Goal: Task Accomplishment & Management: Manage account settings

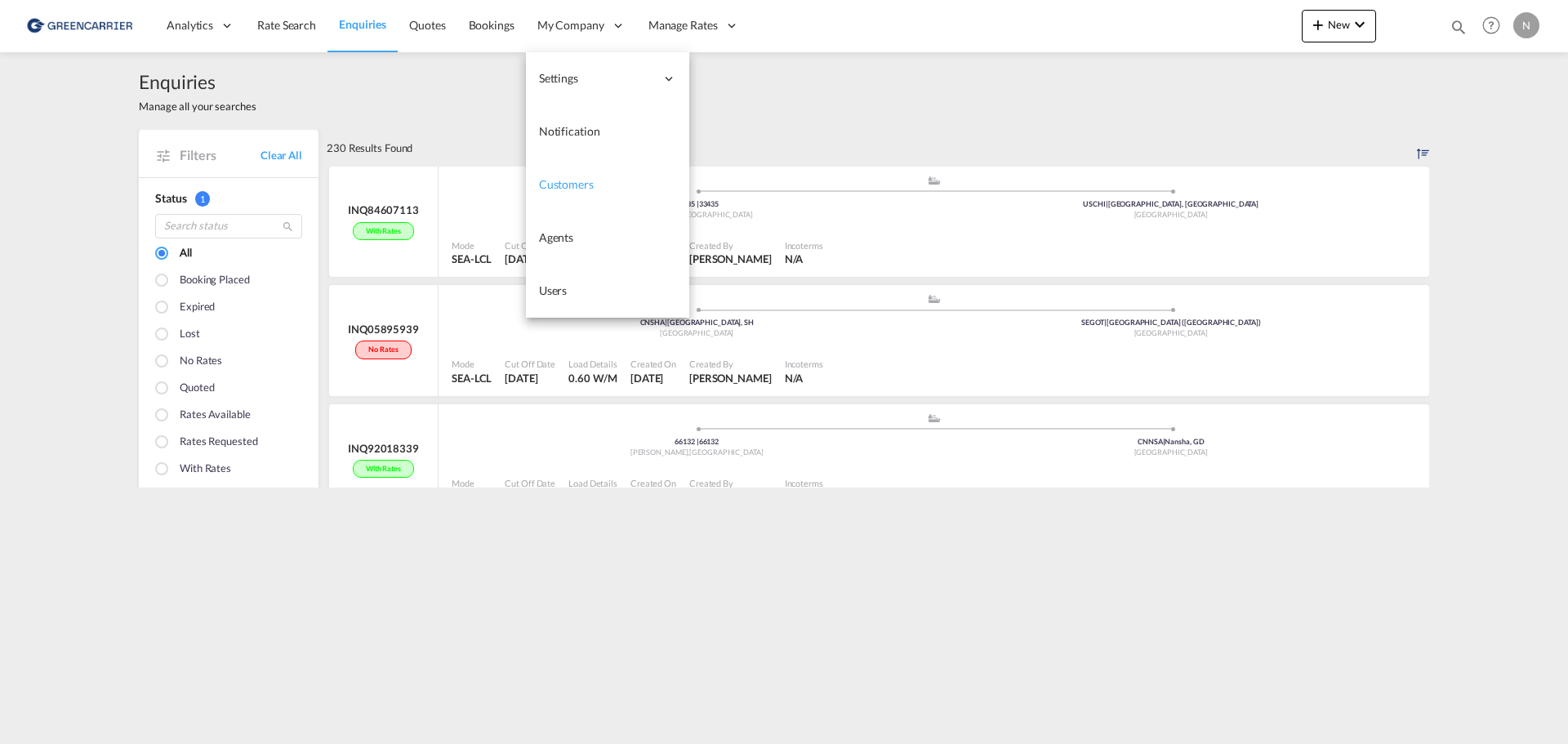
click at [581, 182] on span "Customers" at bounding box center [566, 184] width 55 height 14
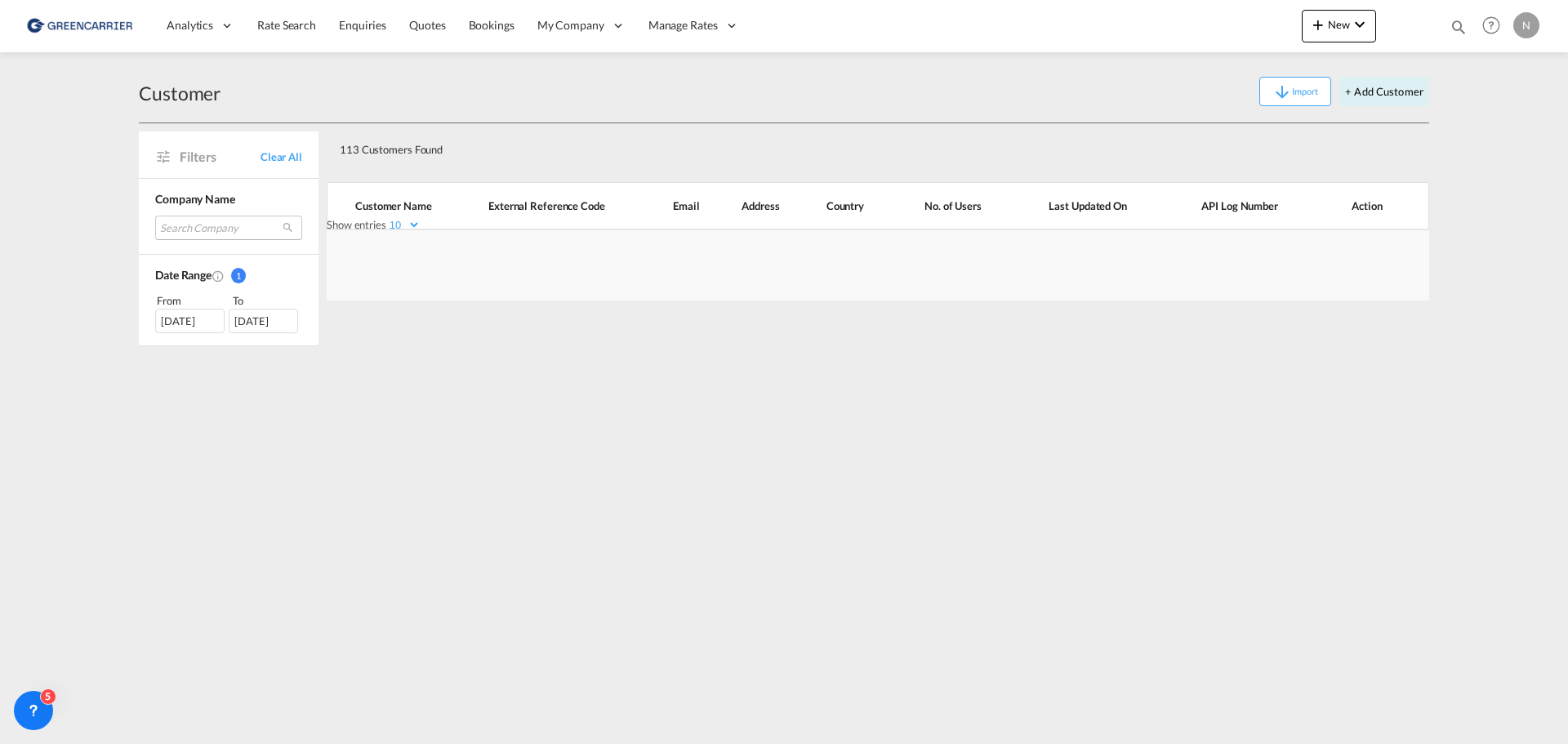
click at [212, 224] on md-select "Search Company direct consolidation swervices freight links consolidated shippi…" at bounding box center [229, 227] width 147 height 24
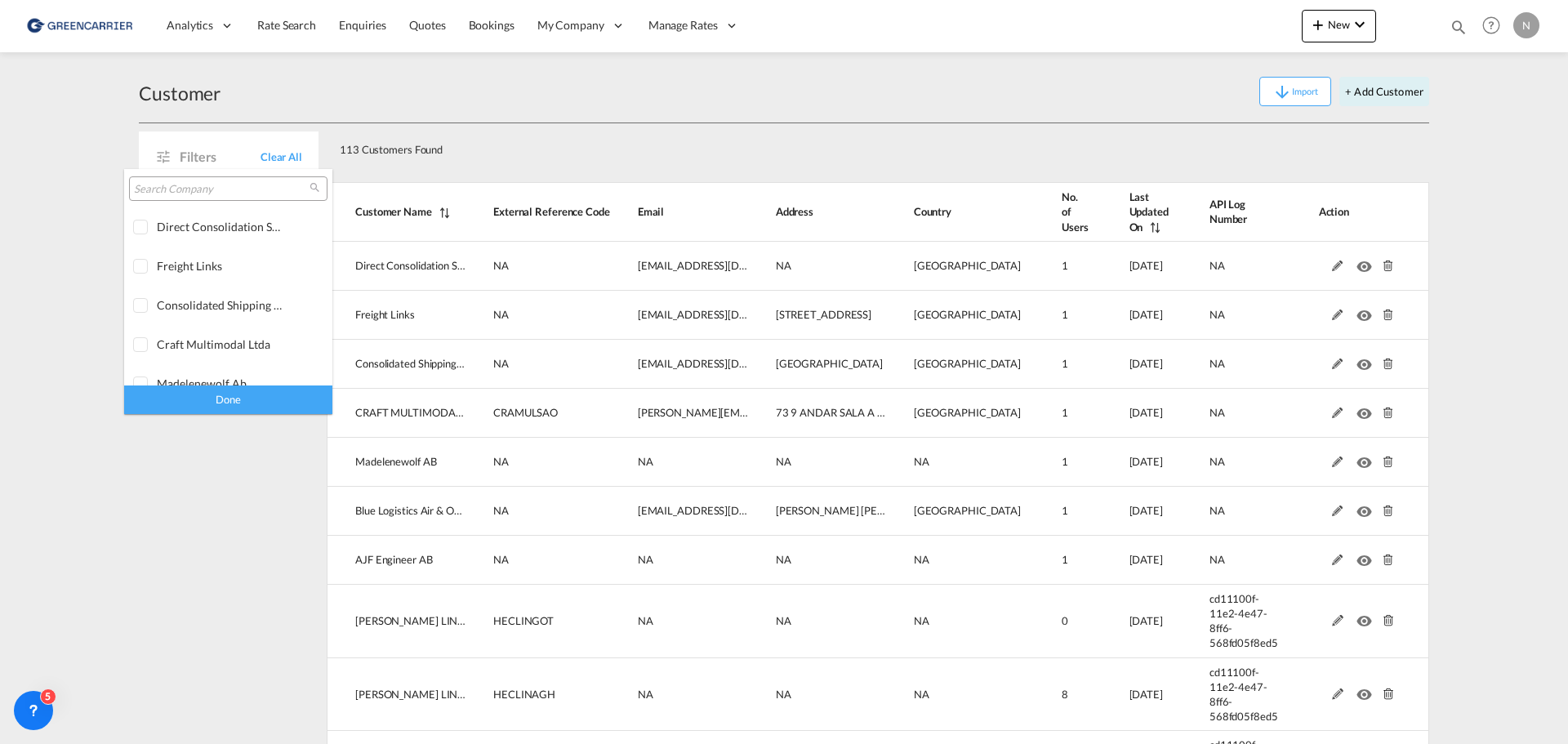
click at [173, 481] on md-backdrop at bounding box center [784, 372] width 1568 height 744
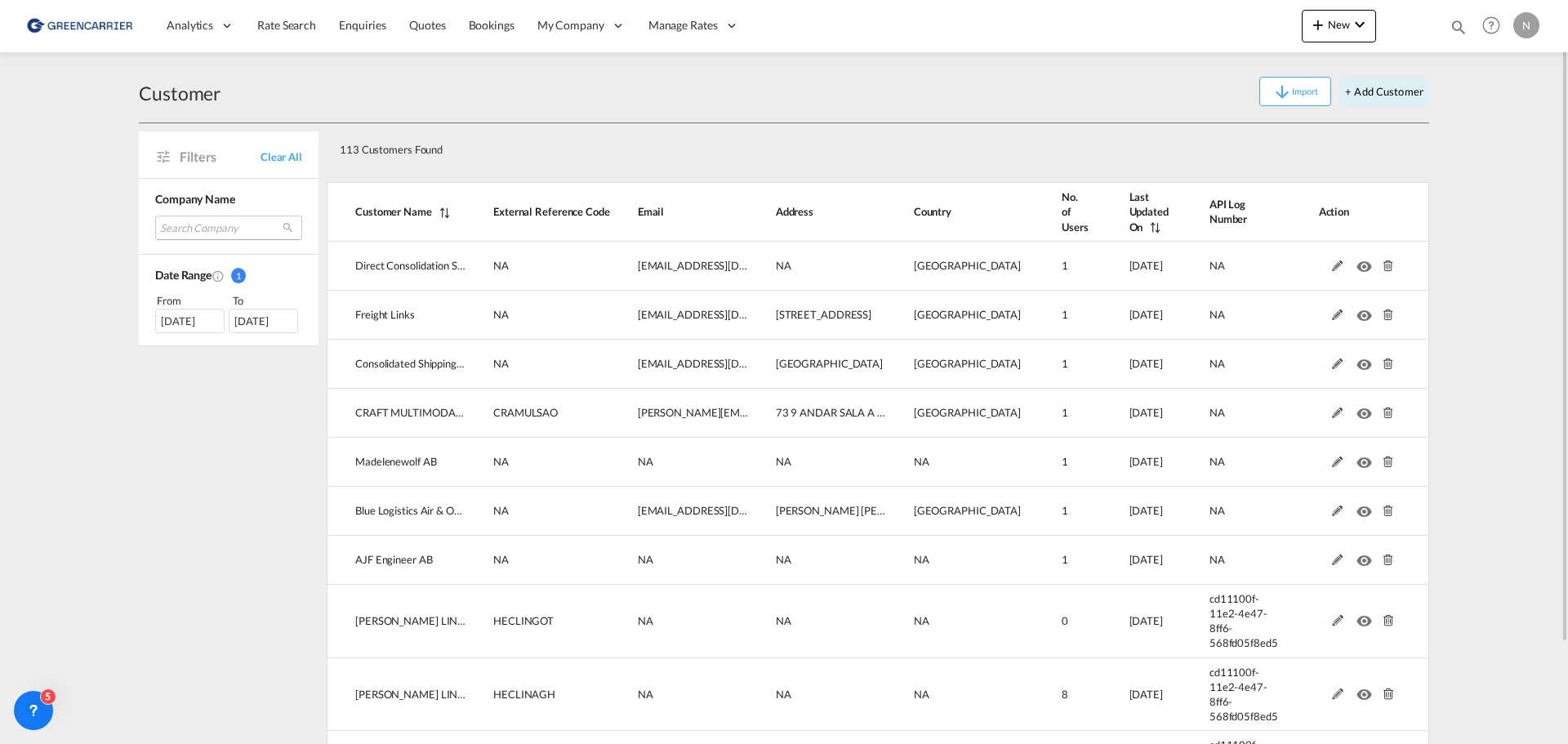
click at [184, 225] on md-select "Search Company" at bounding box center [229, 227] width 147 height 24
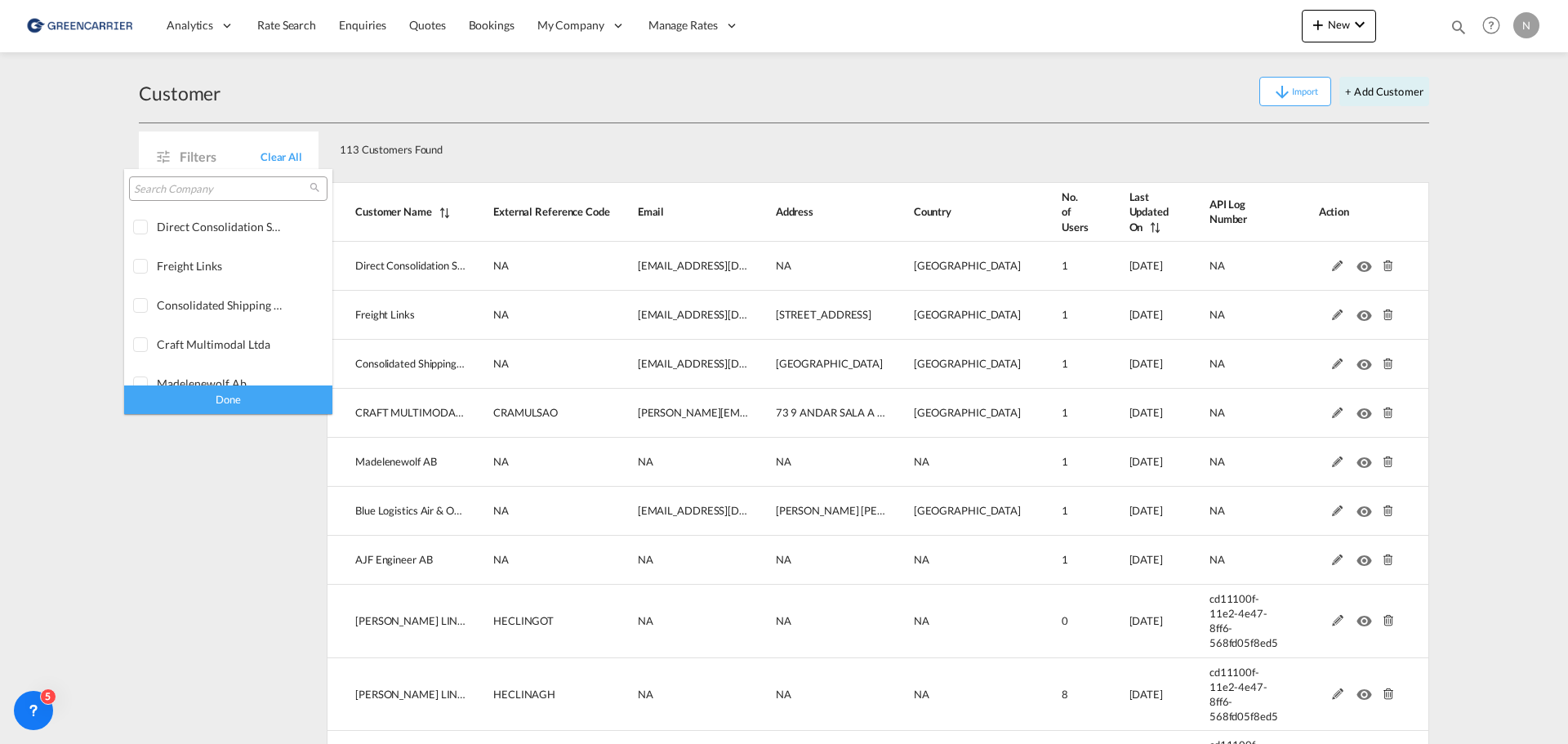
click at [207, 191] on input "search" at bounding box center [222, 190] width 175 height 14
click at [576, 140] on md-backdrop at bounding box center [784, 372] width 1568 height 744
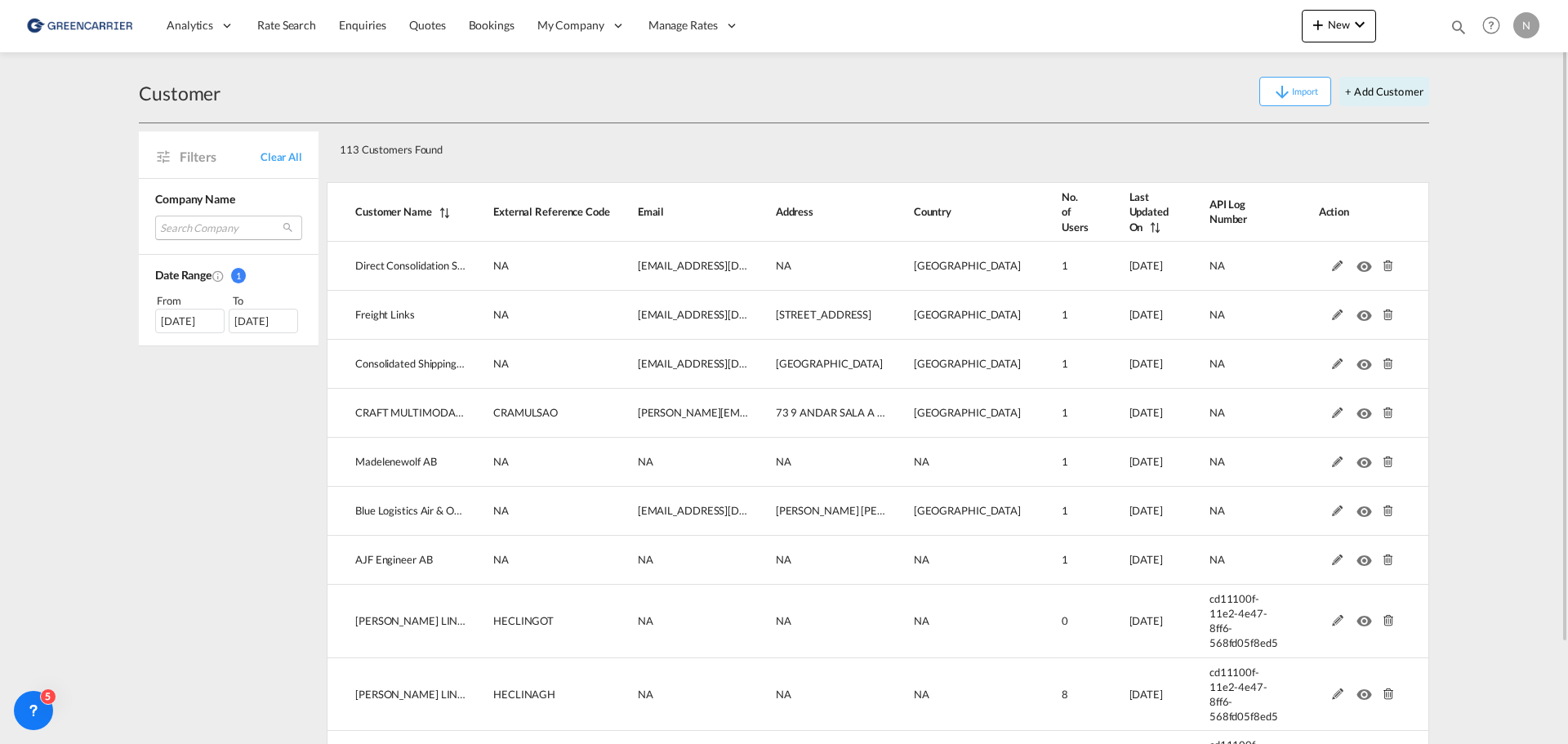
click at [215, 224] on md-select "Search Company" at bounding box center [229, 227] width 147 height 24
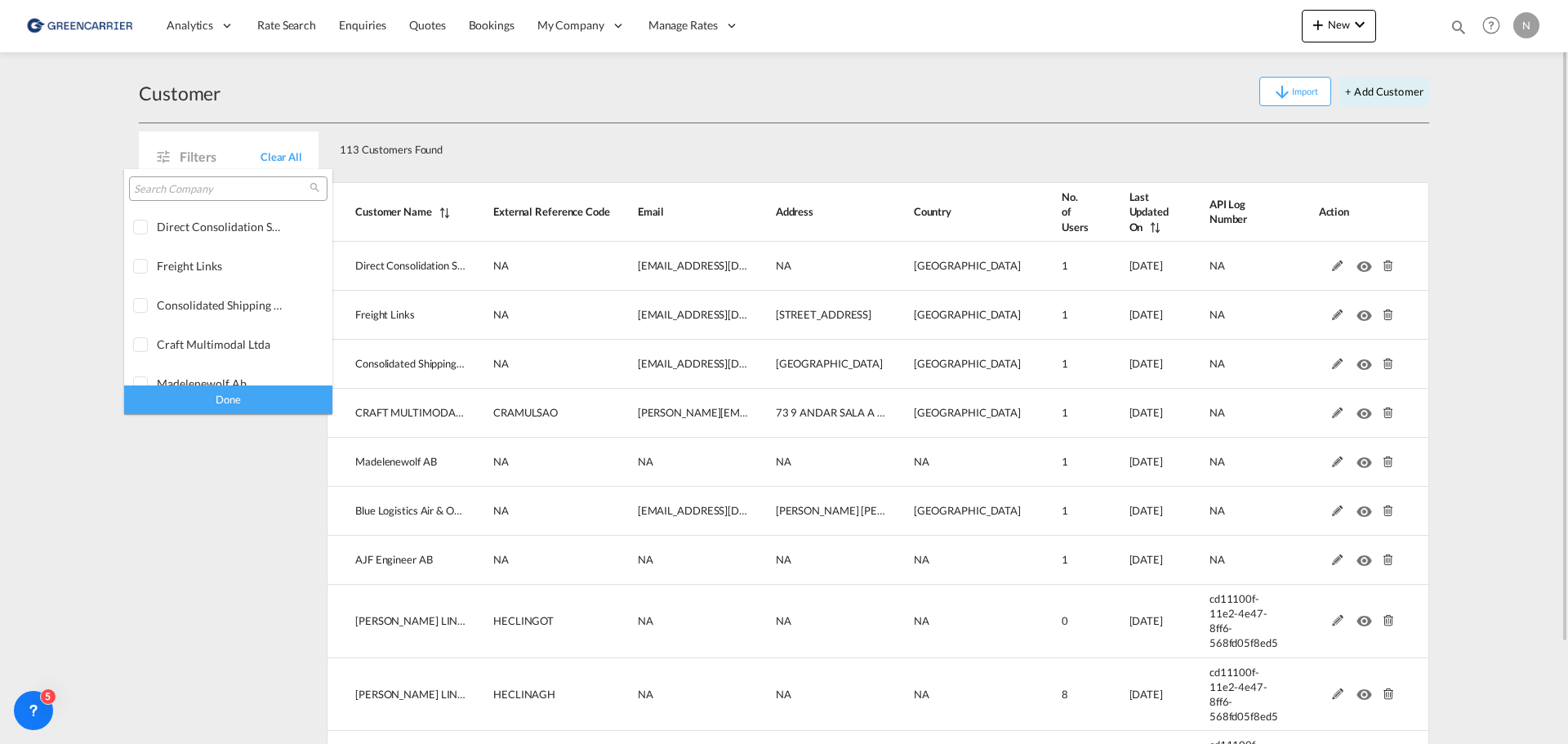
type md-option "[object Object]"
click at [202, 196] on input "search" at bounding box center [222, 190] width 175 height 14
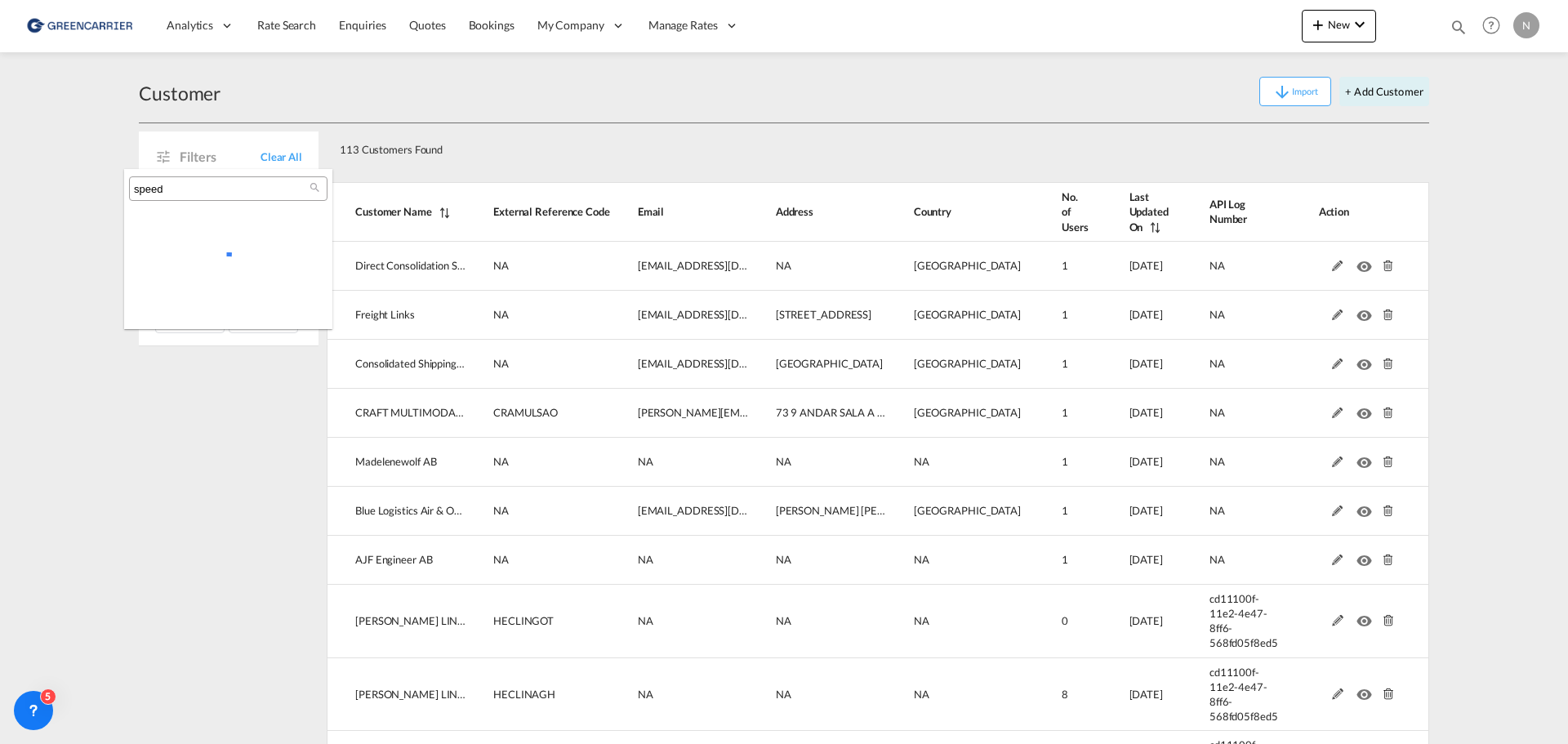
scroll to position [0, 0]
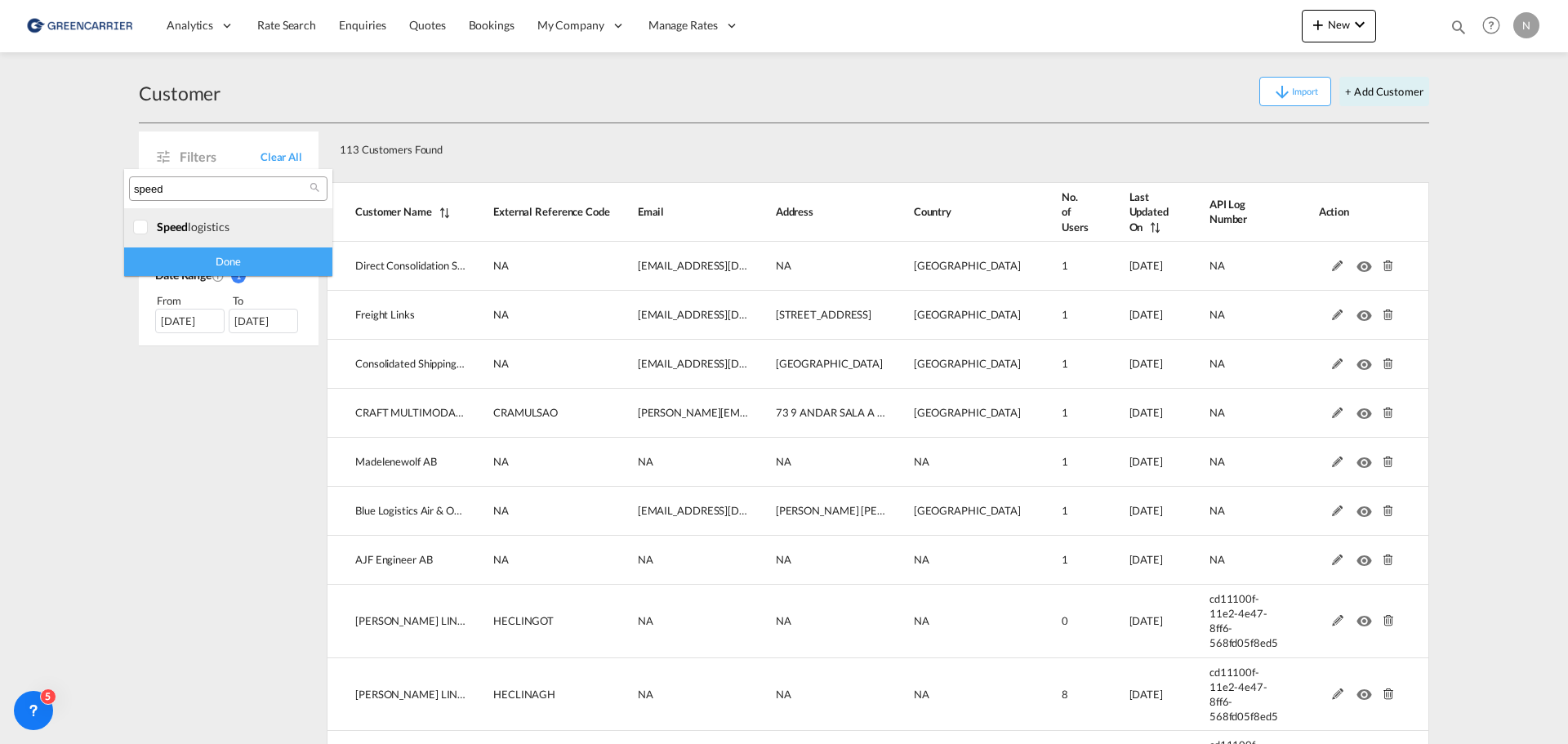
type input "speed"
click at [136, 229] on div at bounding box center [141, 228] width 16 height 16
click at [236, 266] on div "Done" at bounding box center [228, 262] width 208 height 29
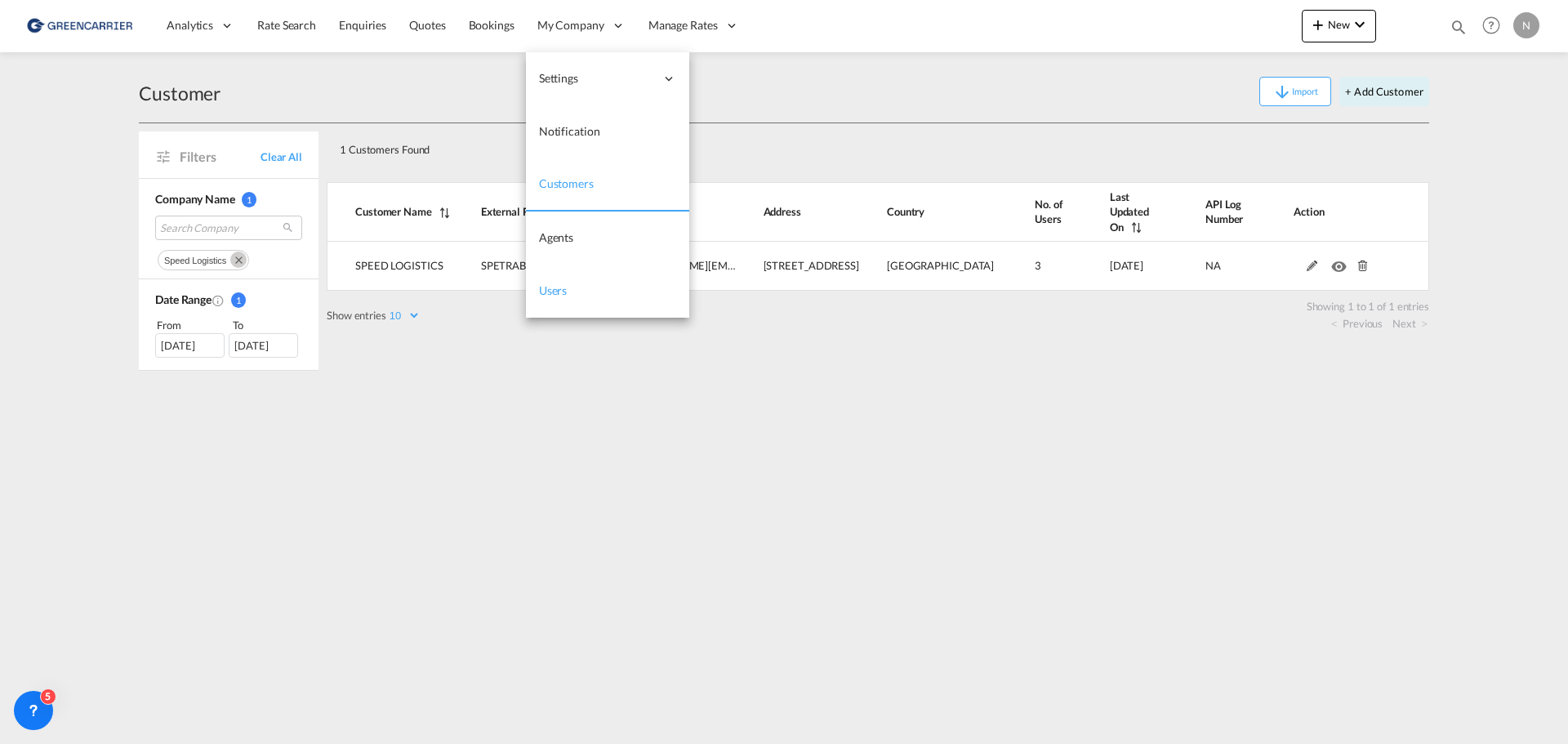
click at [559, 291] on span "Users" at bounding box center [553, 291] width 29 height 14
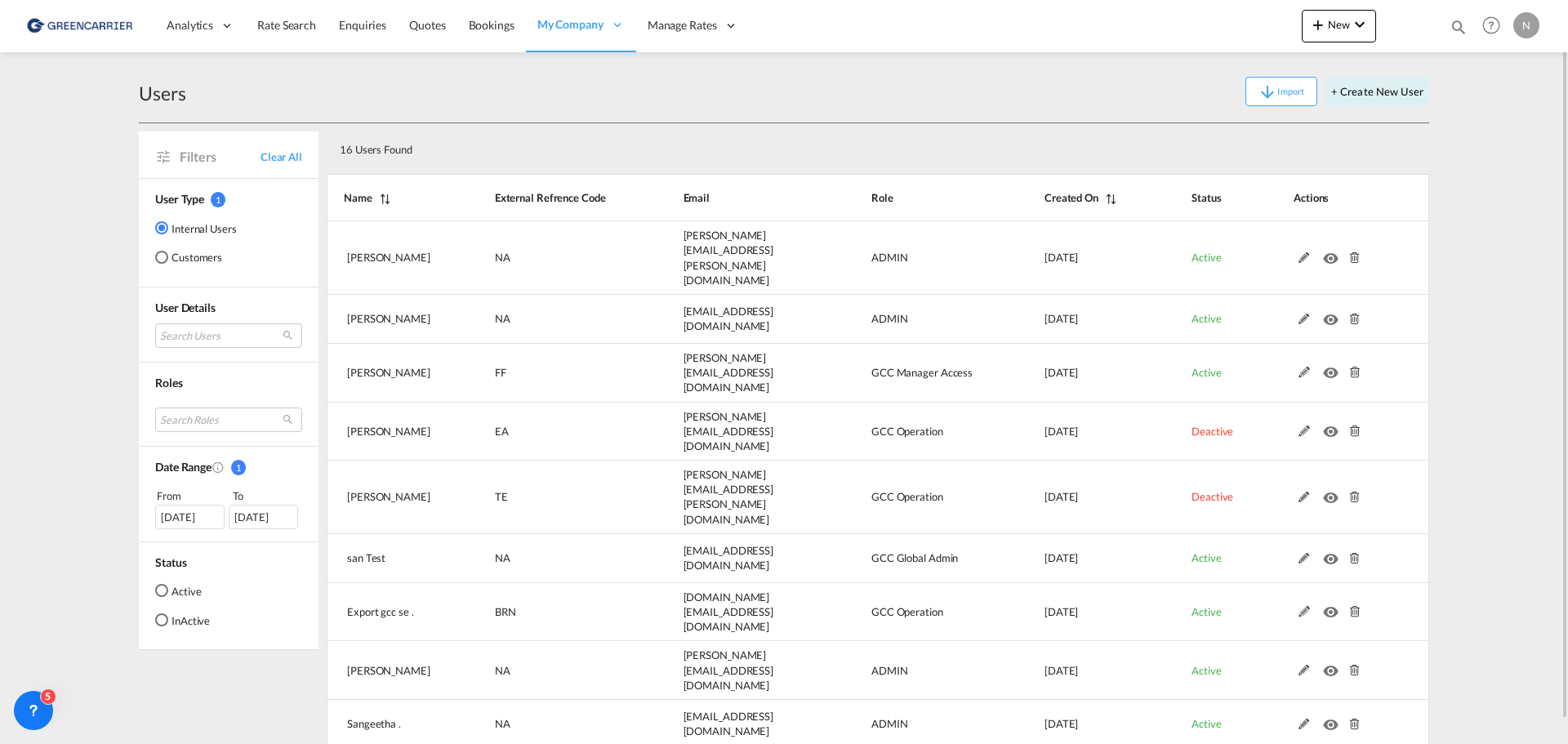
click at [181, 262] on md-radio-button "Customers" at bounding box center [196, 258] width 81 height 16
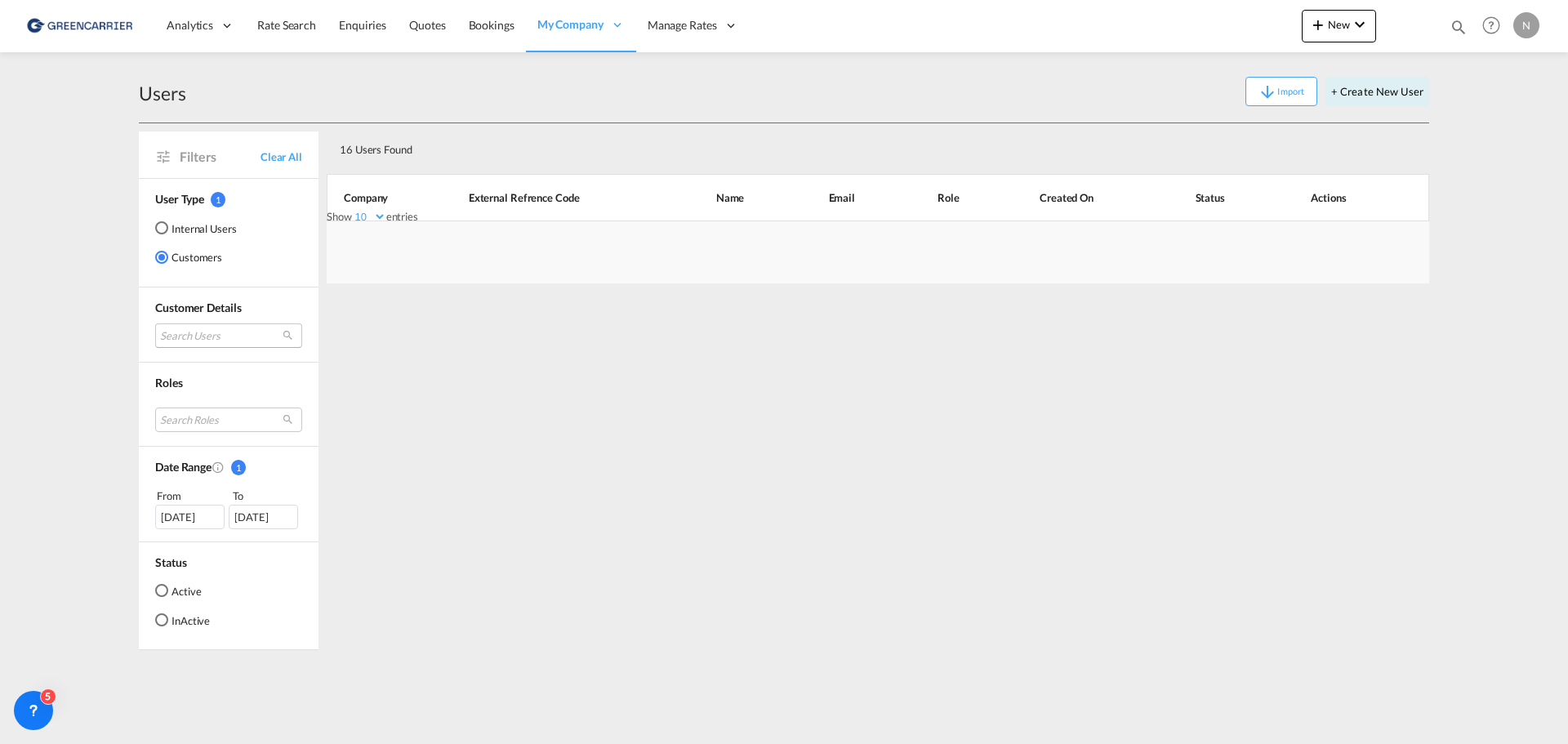
click at [181, 330] on md-select "Search Users" at bounding box center [229, 335] width 147 height 24
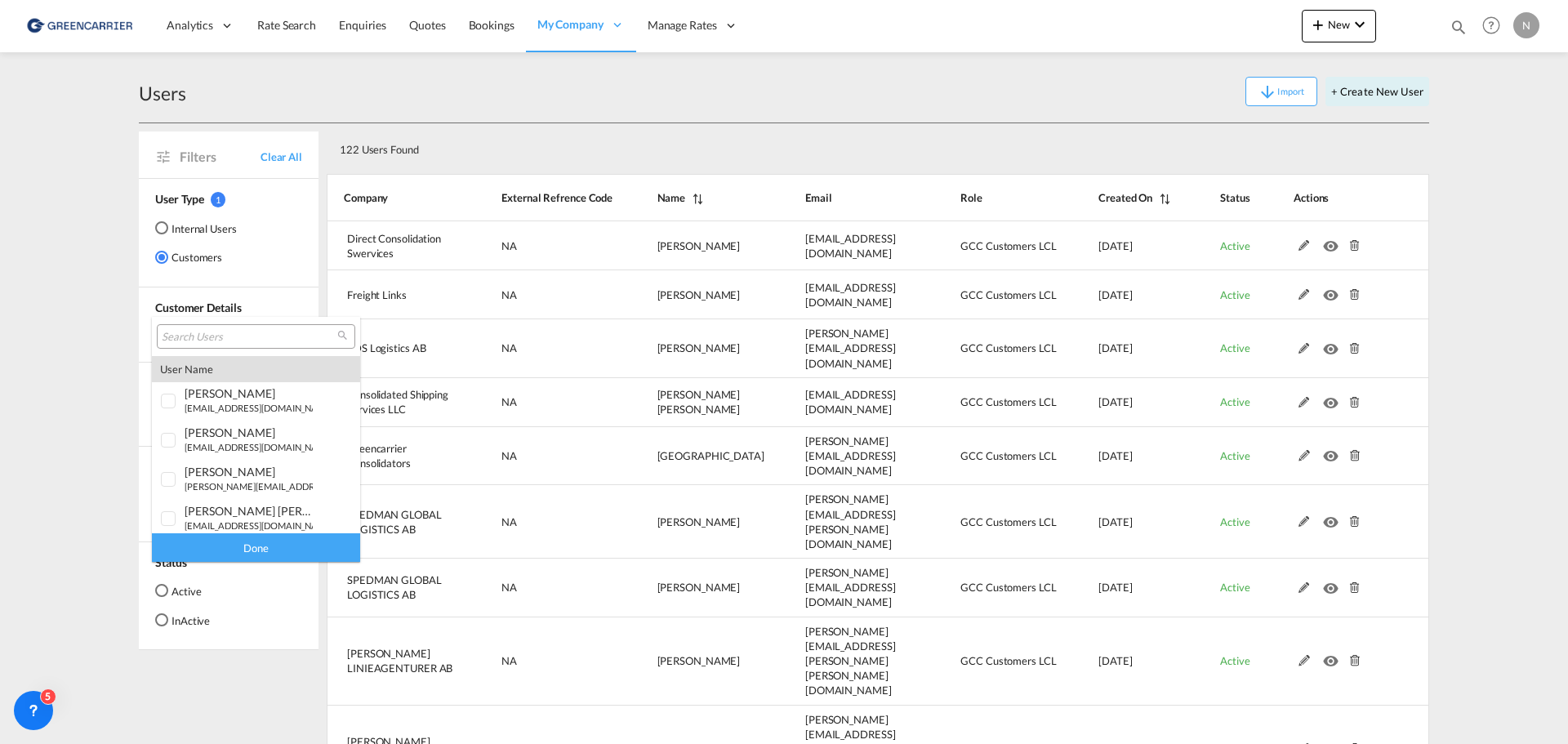
click at [187, 337] on input "search" at bounding box center [249, 337] width 175 height 14
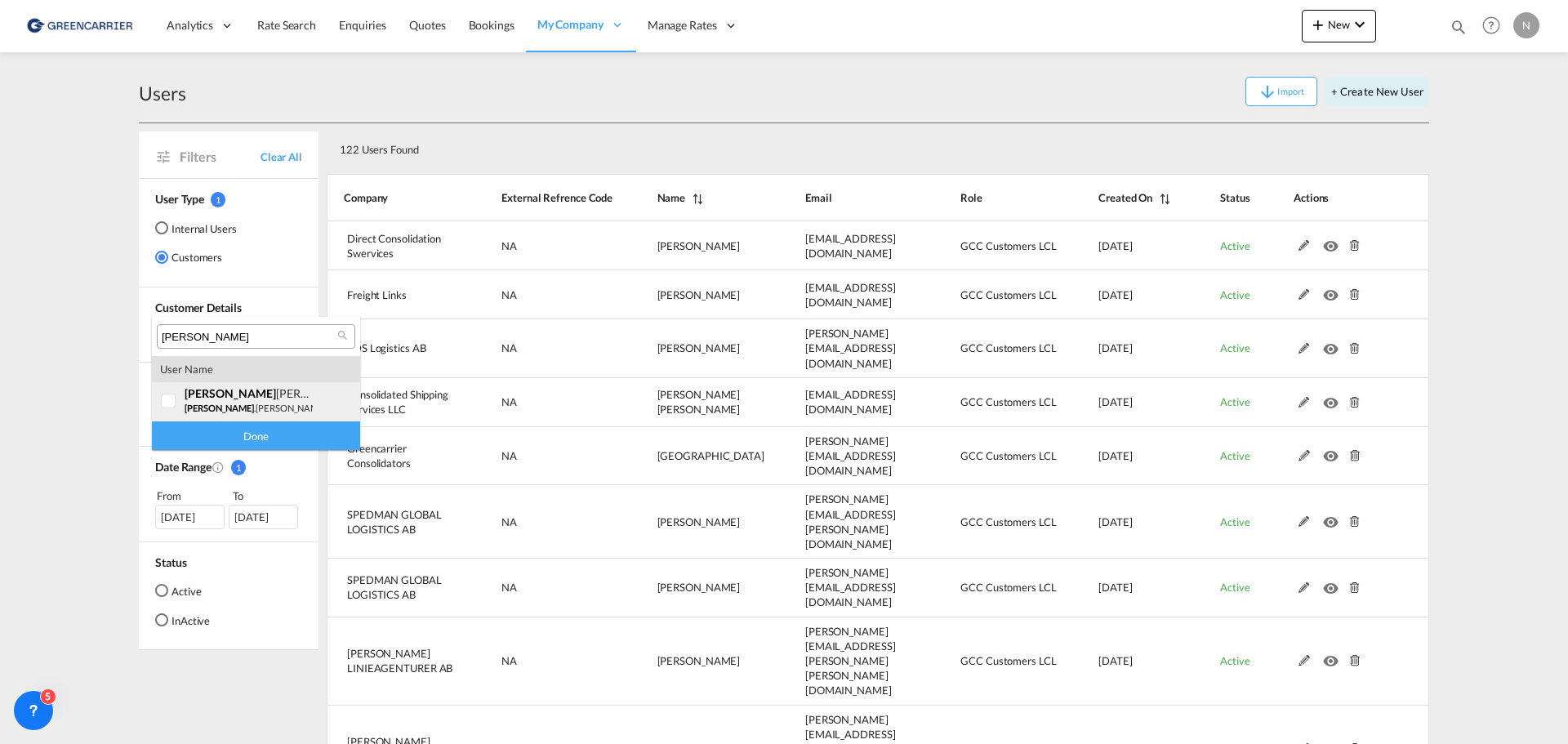
type input "patrik"
click at [240, 396] on div "patrik Andresen" at bounding box center [248, 393] width 128 height 14
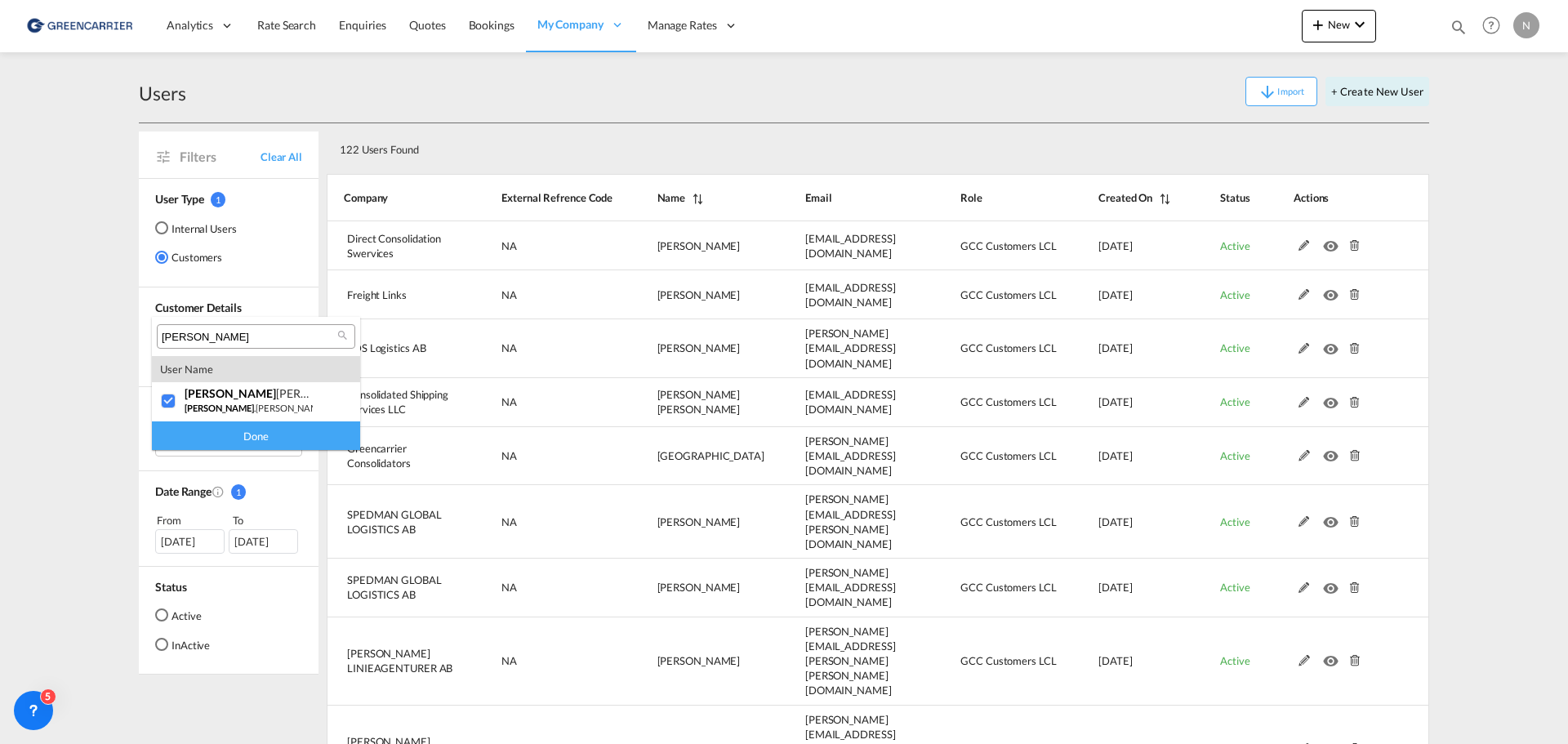
click at [249, 442] on div "Done" at bounding box center [256, 435] width 208 height 29
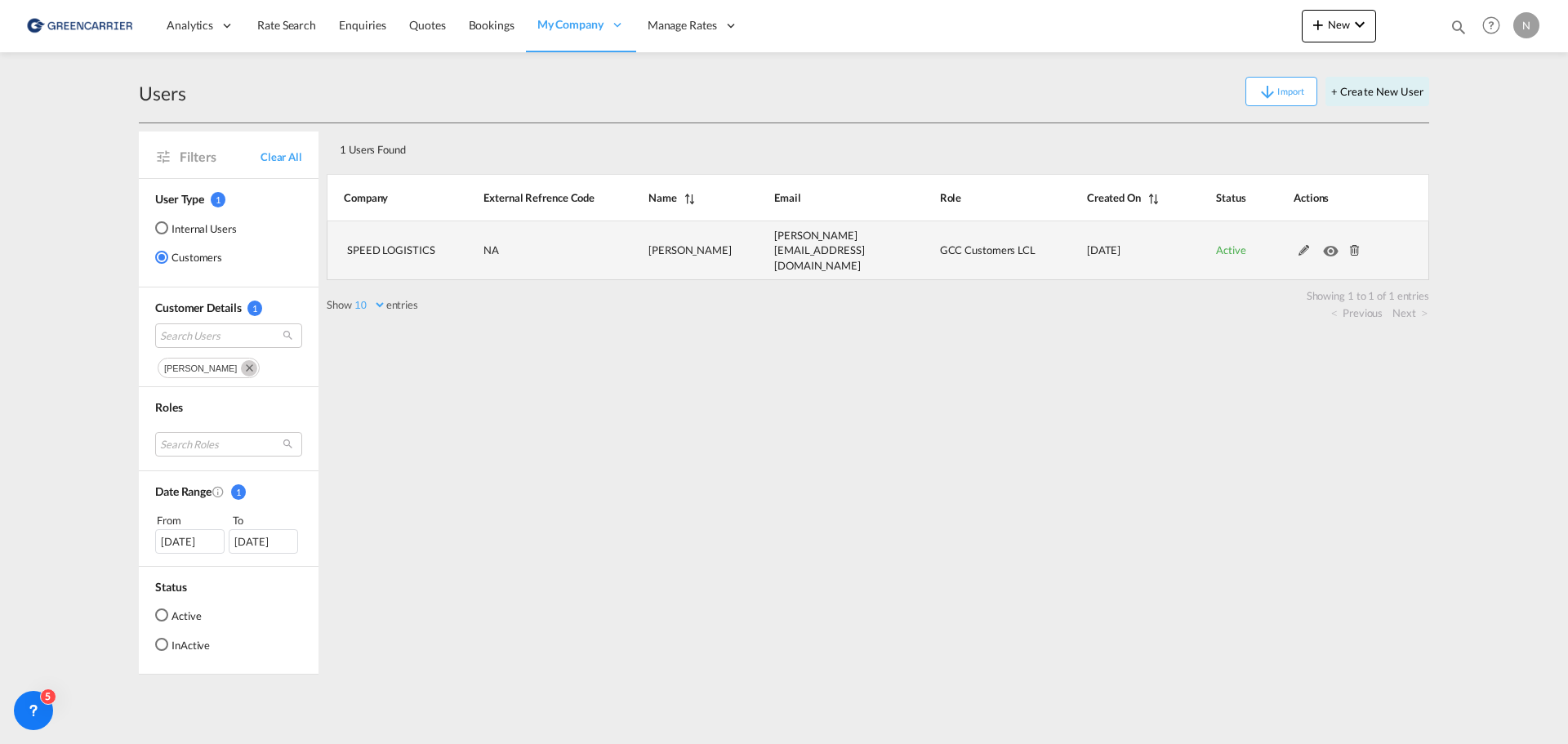
click at [1230, 244] on span "Active" at bounding box center [1230, 249] width 30 height 13
click at [1224, 246] on span "Active" at bounding box center [1230, 249] width 30 height 13
click at [1227, 245] on span "Active" at bounding box center [1230, 249] width 30 height 13
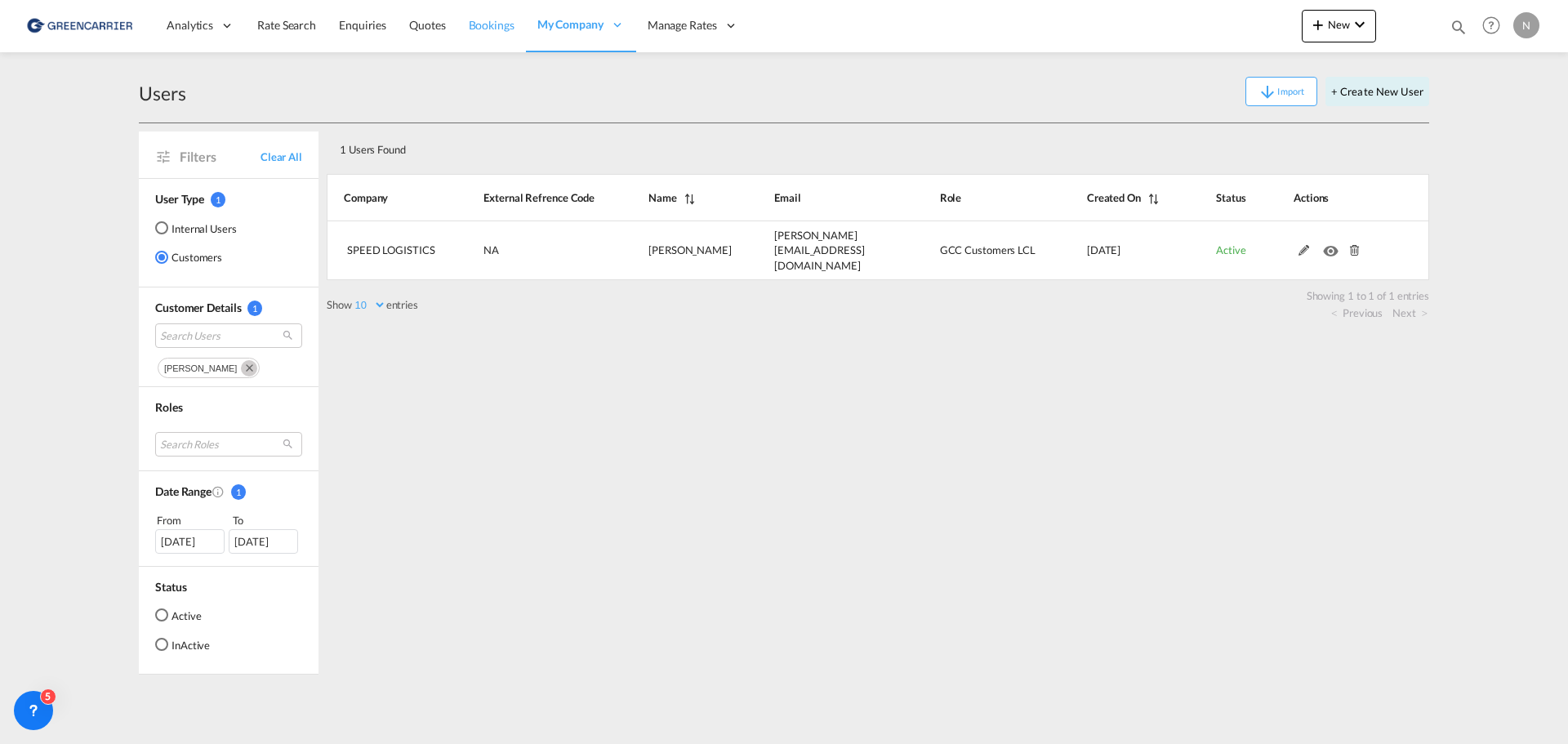
click at [490, 17] on span "Bookings" at bounding box center [491, 25] width 46 height 16
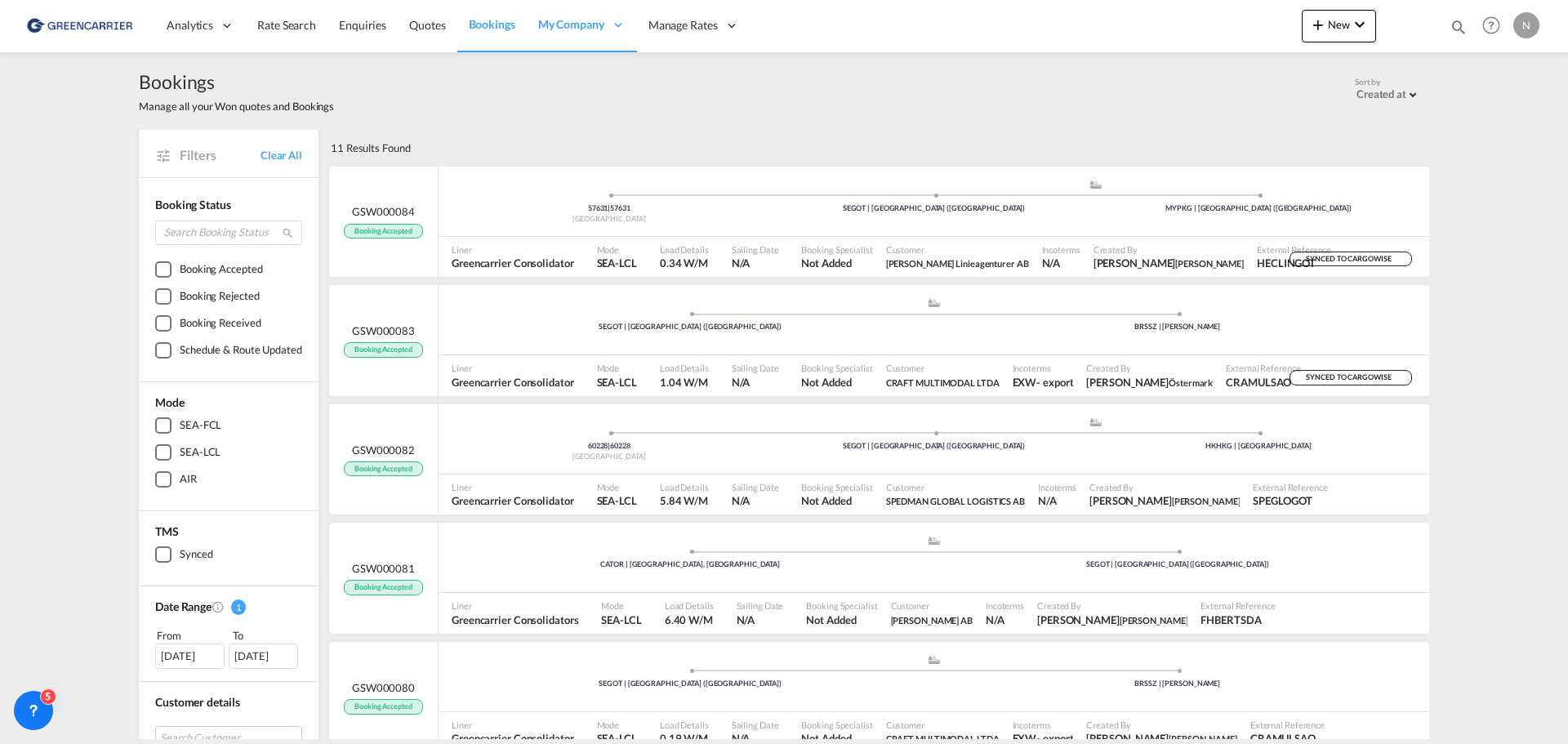
click at [989, 97] on div "Bookings Manage all your Won quotes and Bookings Sort by Created at Created at …" at bounding box center [783, 91] width 1290 height 45
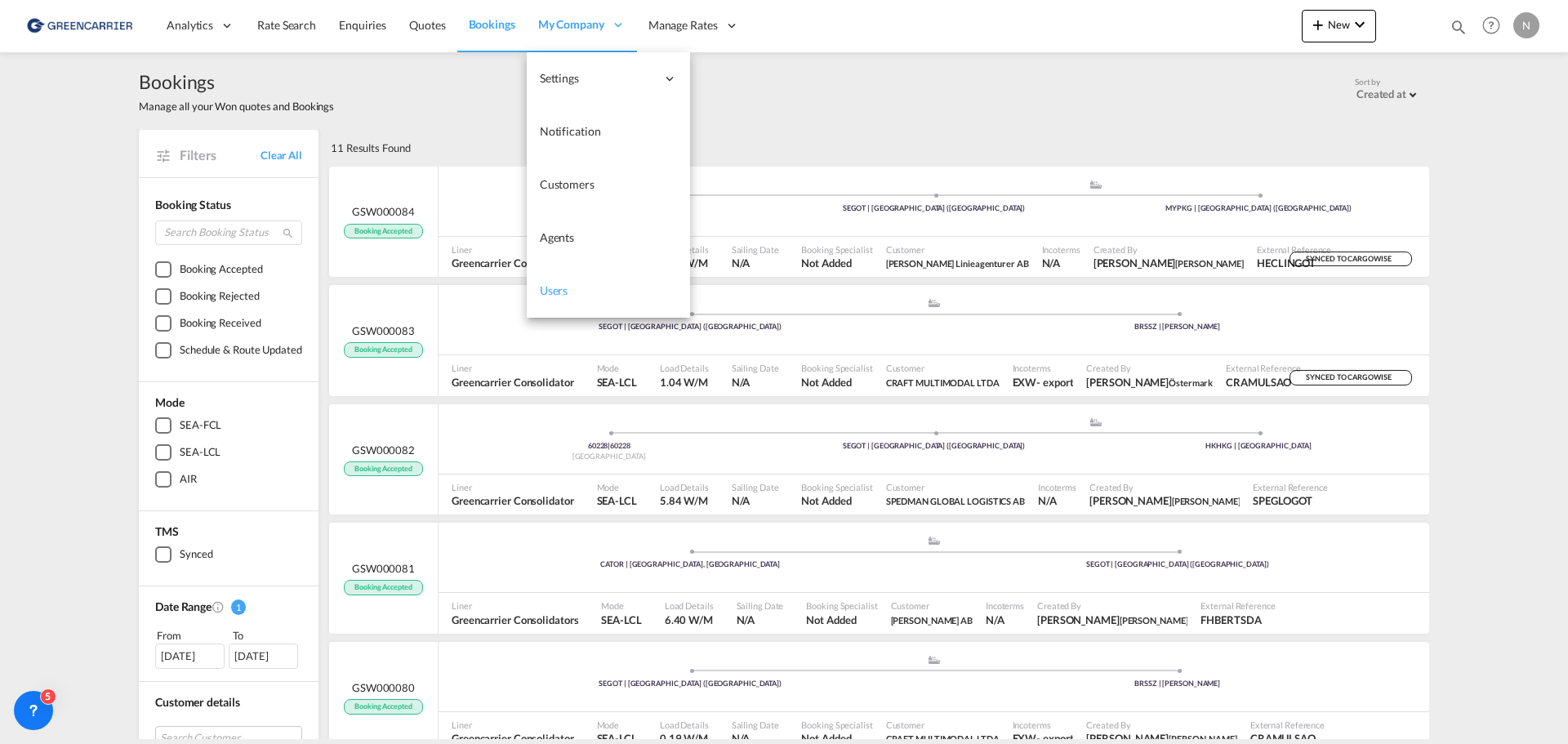
click at [546, 288] on span "Users" at bounding box center [554, 291] width 29 height 14
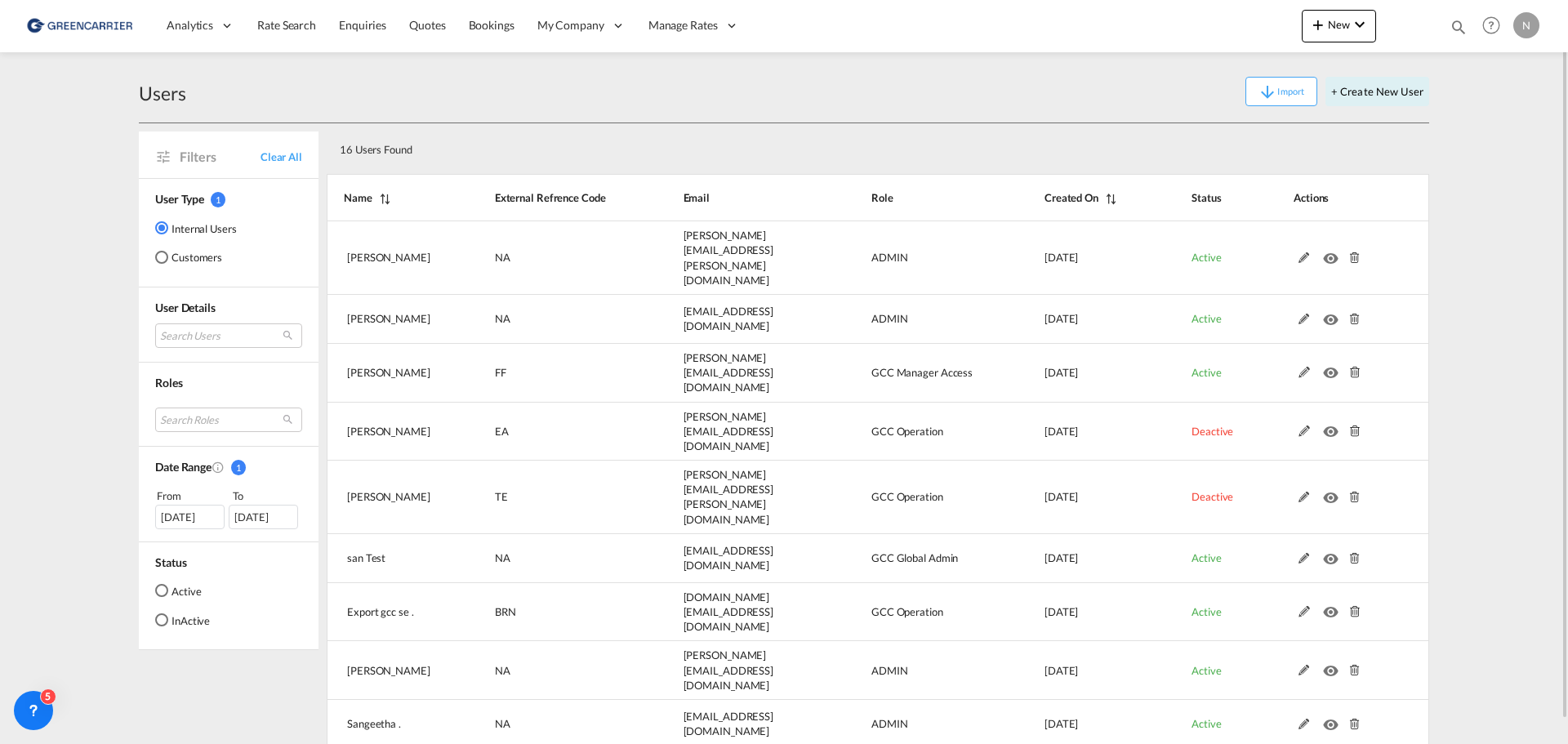
click at [191, 259] on md-radio-button "Customers" at bounding box center [196, 258] width 81 height 16
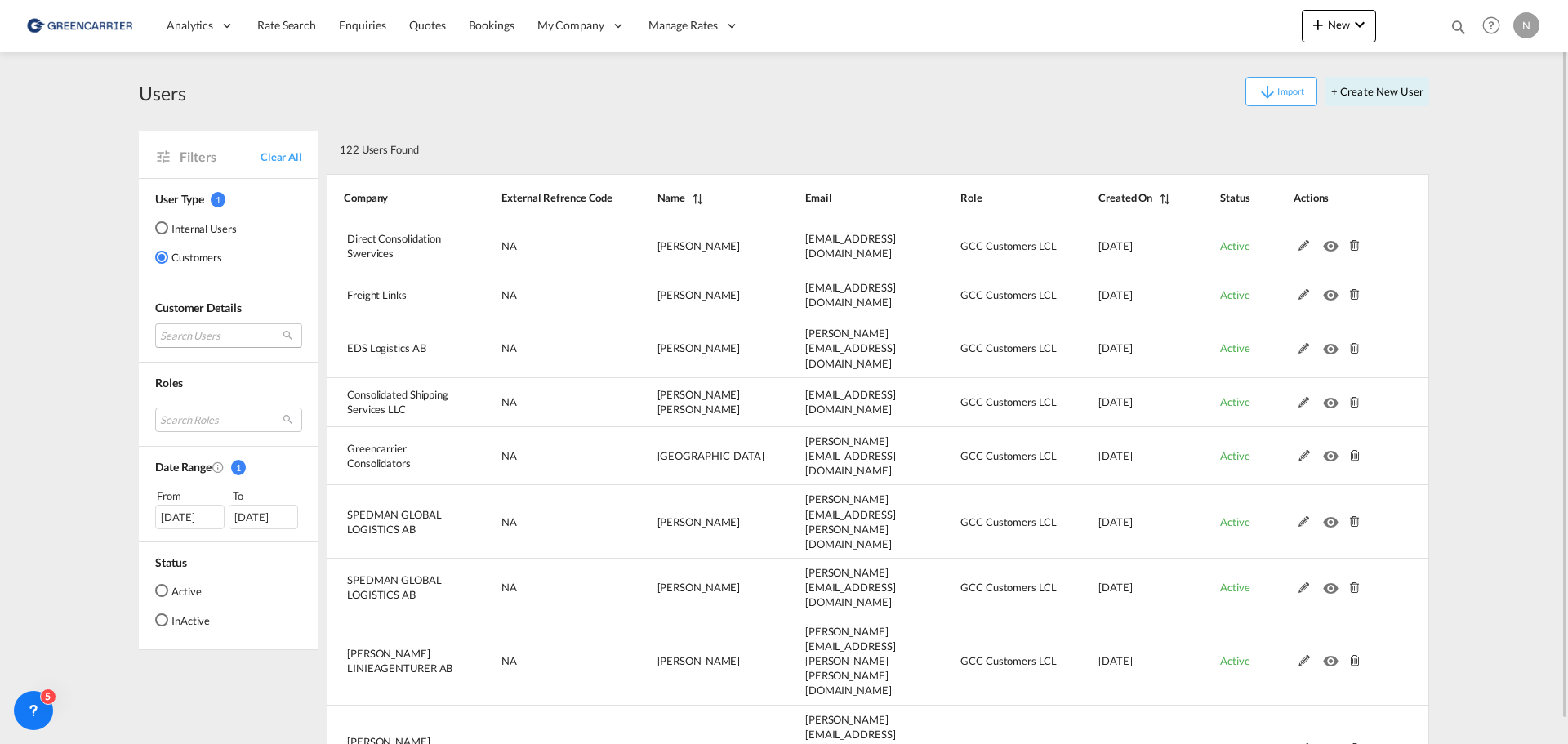
click at [201, 335] on md-select "Search Users" at bounding box center [229, 335] width 147 height 24
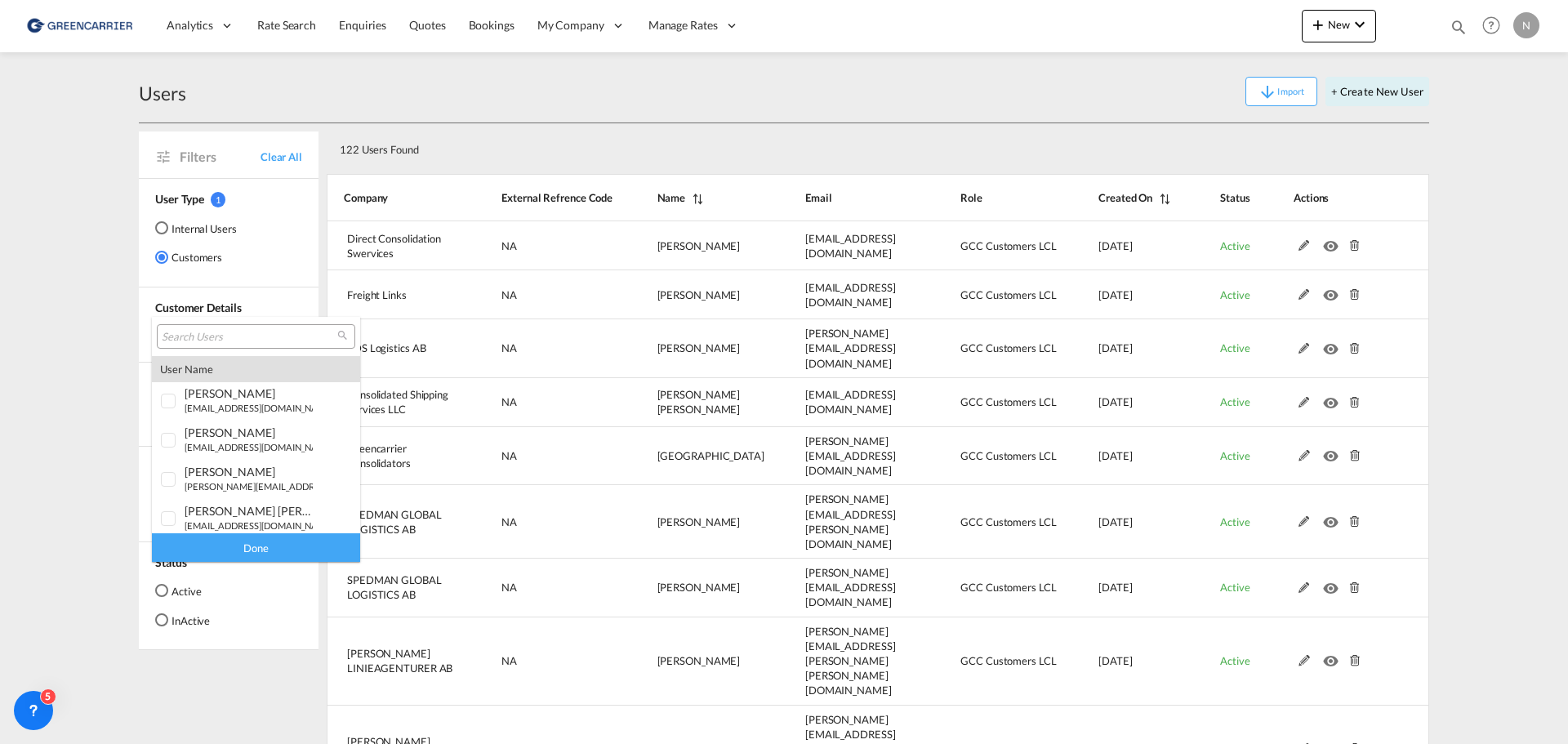
click at [207, 339] on input "search" at bounding box center [249, 337] width 175 height 14
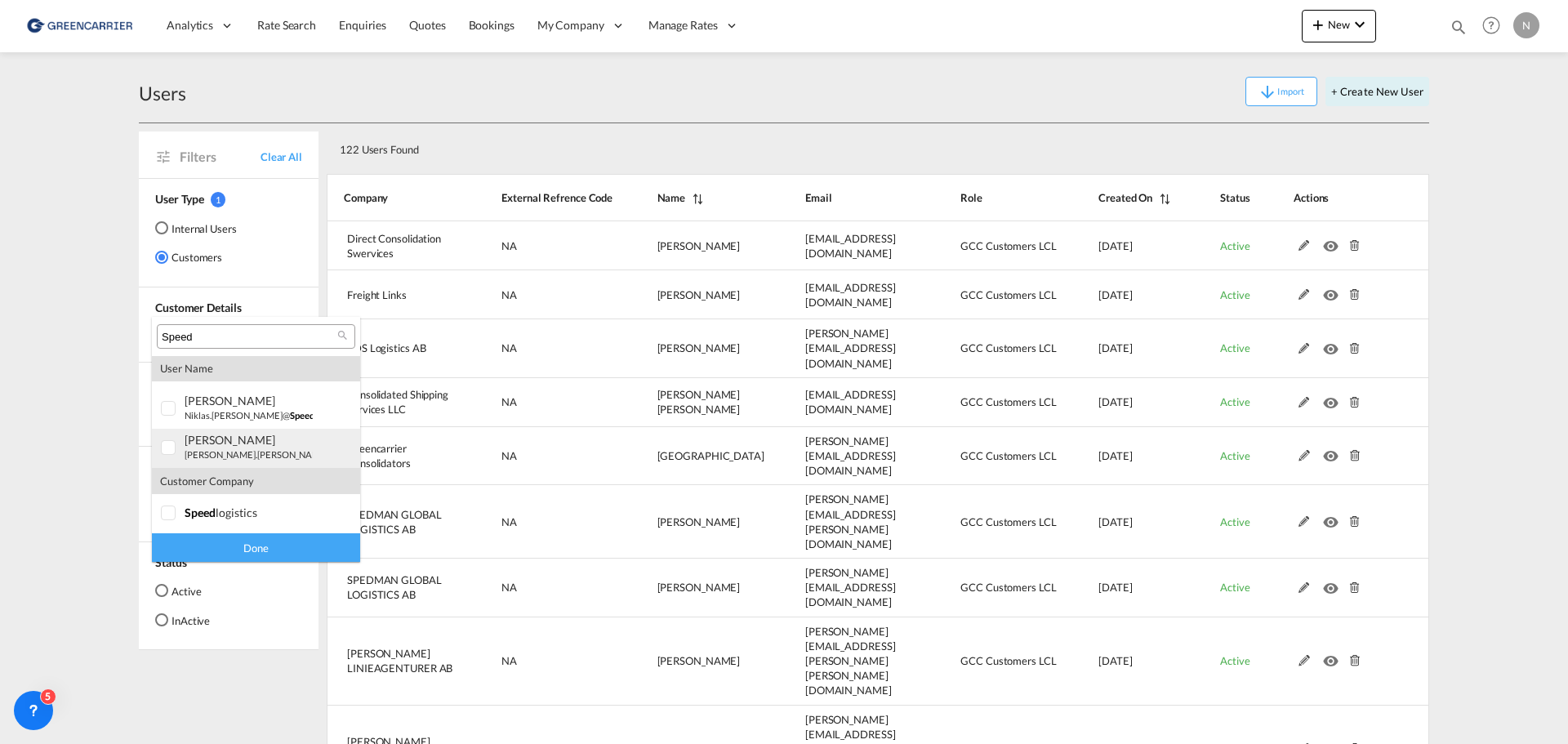
type input "Speed"
click at [233, 444] on div "patrik Andresen" at bounding box center [248, 440] width 128 height 14
click at [232, 542] on div "Done" at bounding box center [256, 547] width 208 height 29
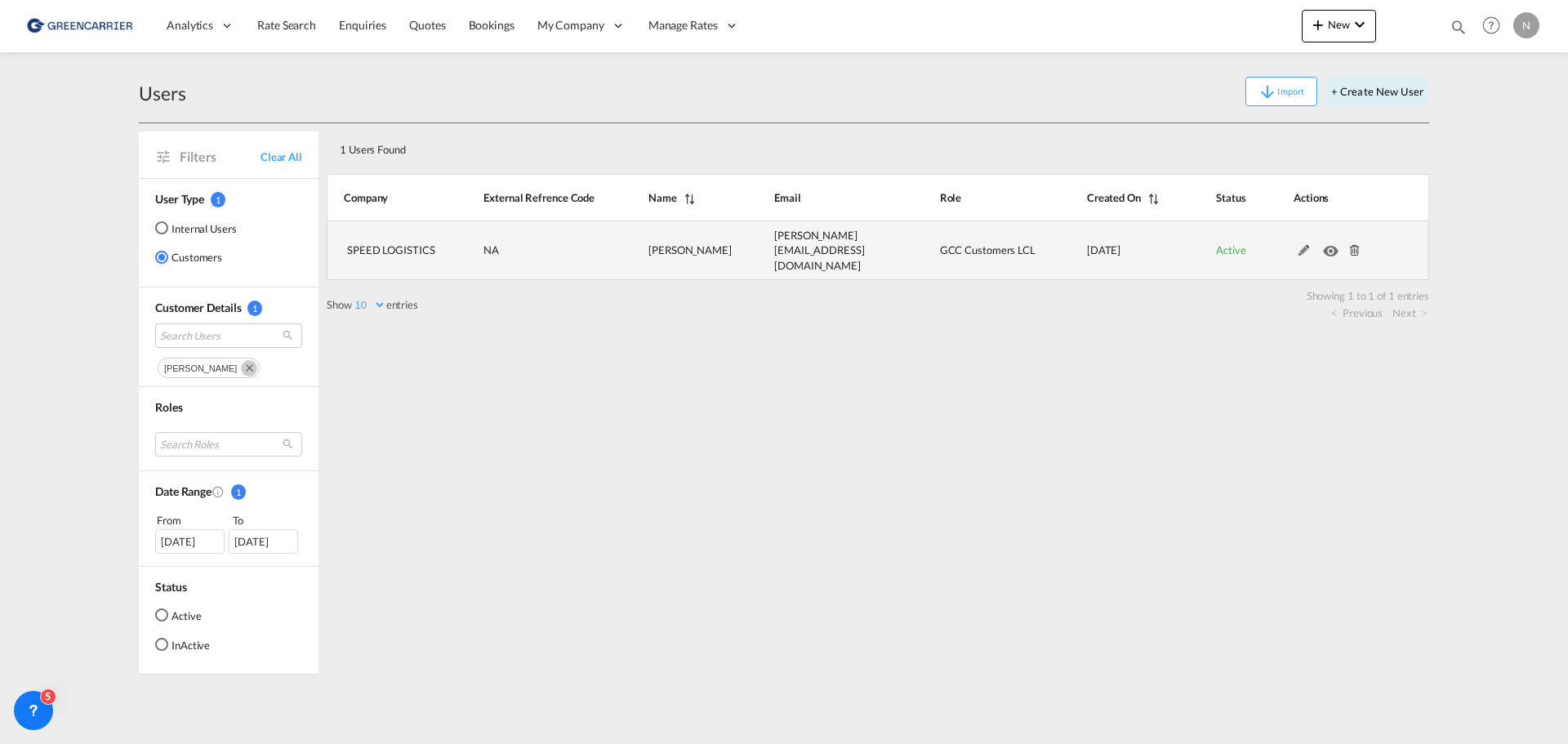
click at [1297, 246] on md-icon at bounding box center [1304, 250] width 21 height 12
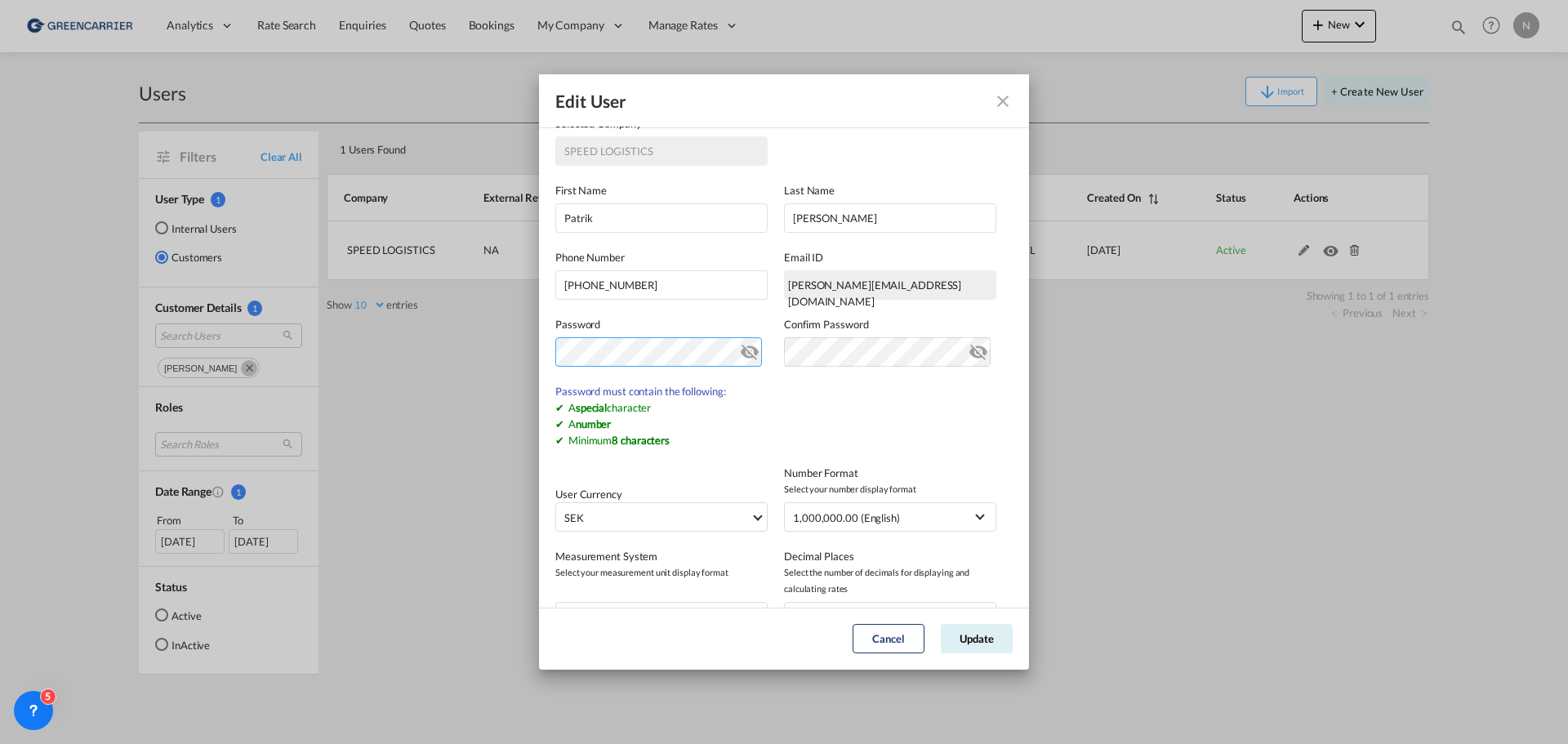
scroll to position [143, 0]
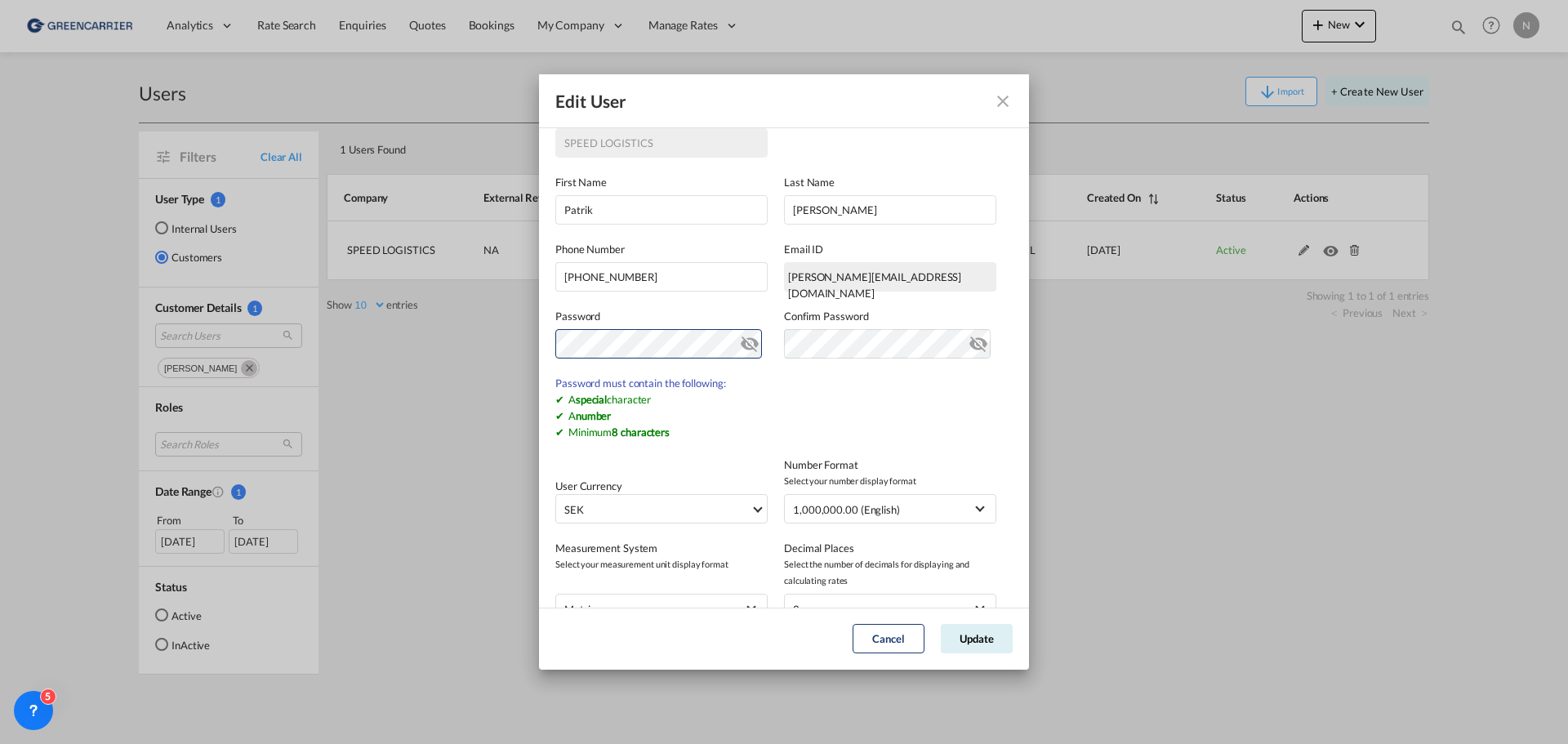
click at [968, 343] on md-icon "icon-eye-off" at bounding box center [978, 341] width 20 height 20
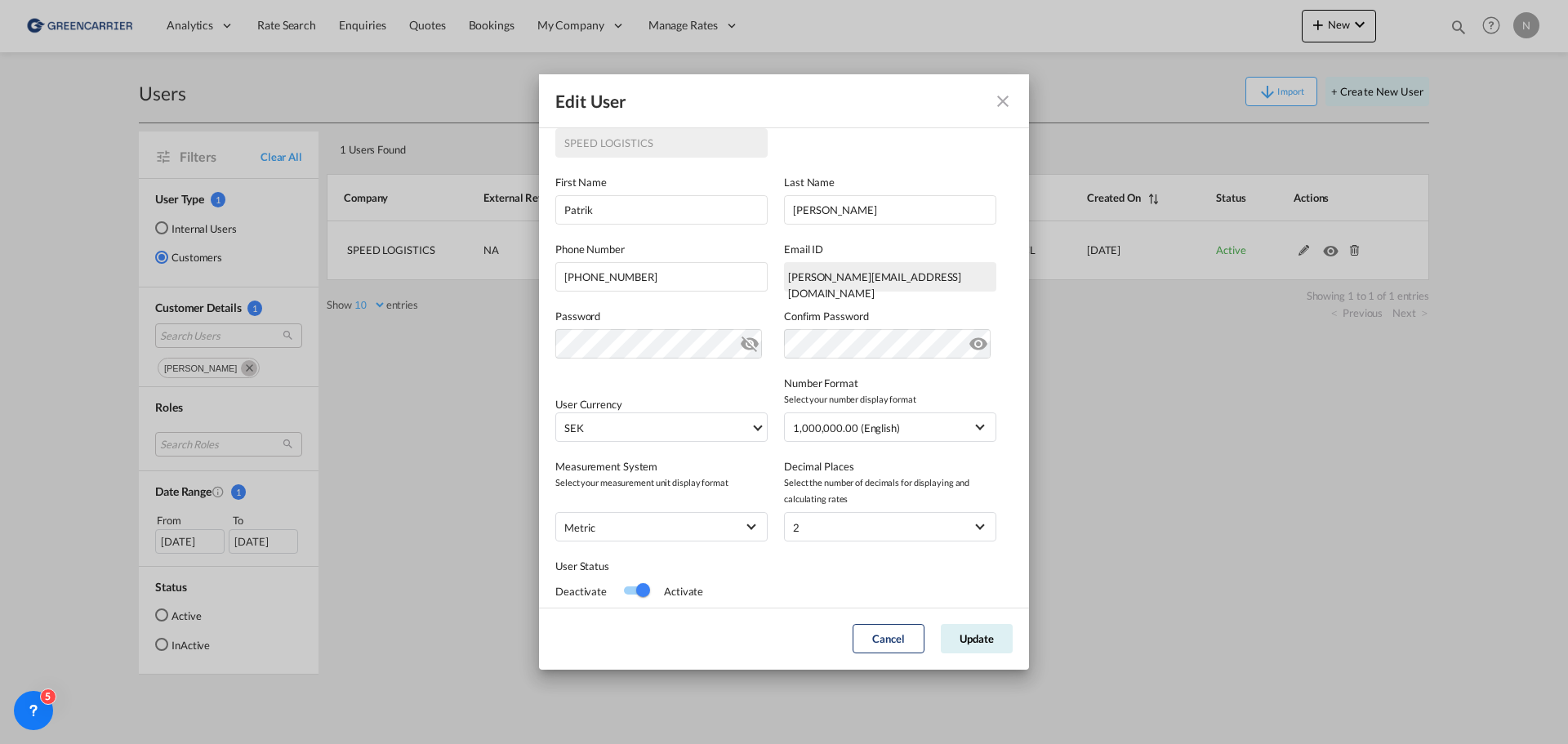
click at [739, 343] on md-icon "icon-eye-off" at bounding box center [749, 341] width 20 height 20
click at [984, 633] on button "Update" at bounding box center [976, 638] width 72 height 30
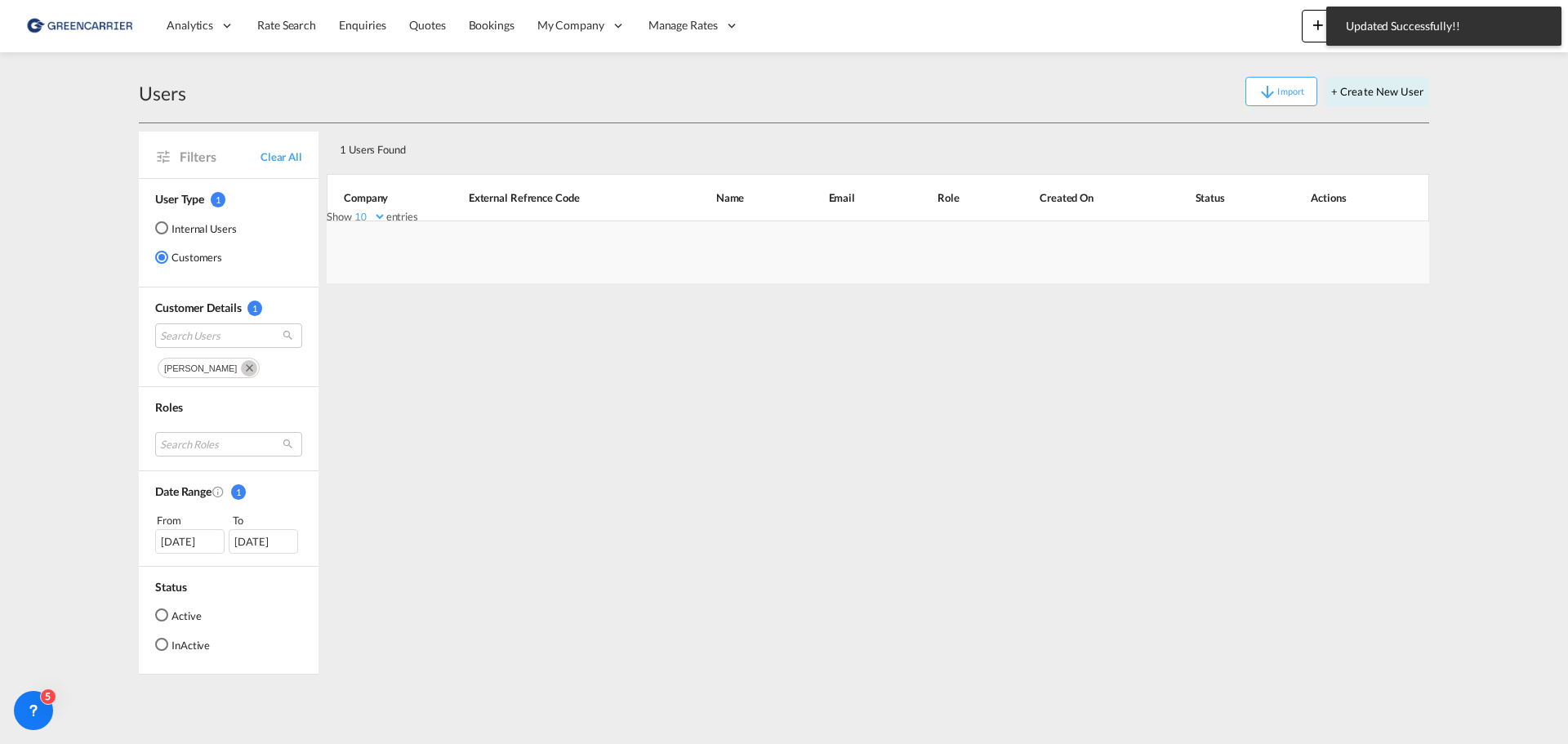
click at [957, 546] on div "1 Users Found Show 10 25 50 100 entries Search: Company External Refrence Code …" at bounding box center [877, 399] width 1102 height 551
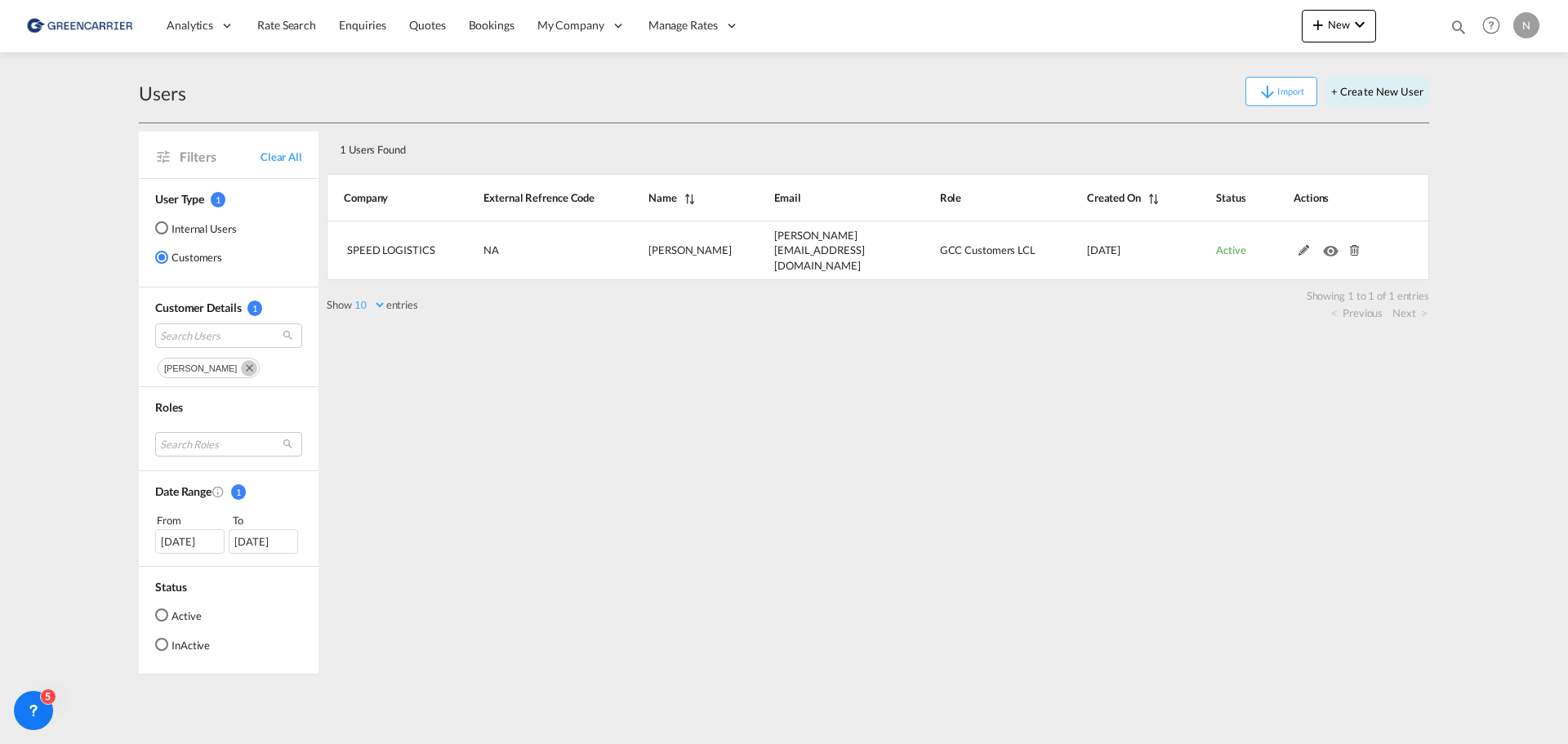
click at [1013, 401] on div "1 Users Found Show 10 25 50 100 entries Search: Company External Refrence Code …" at bounding box center [877, 399] width 1102 height 551
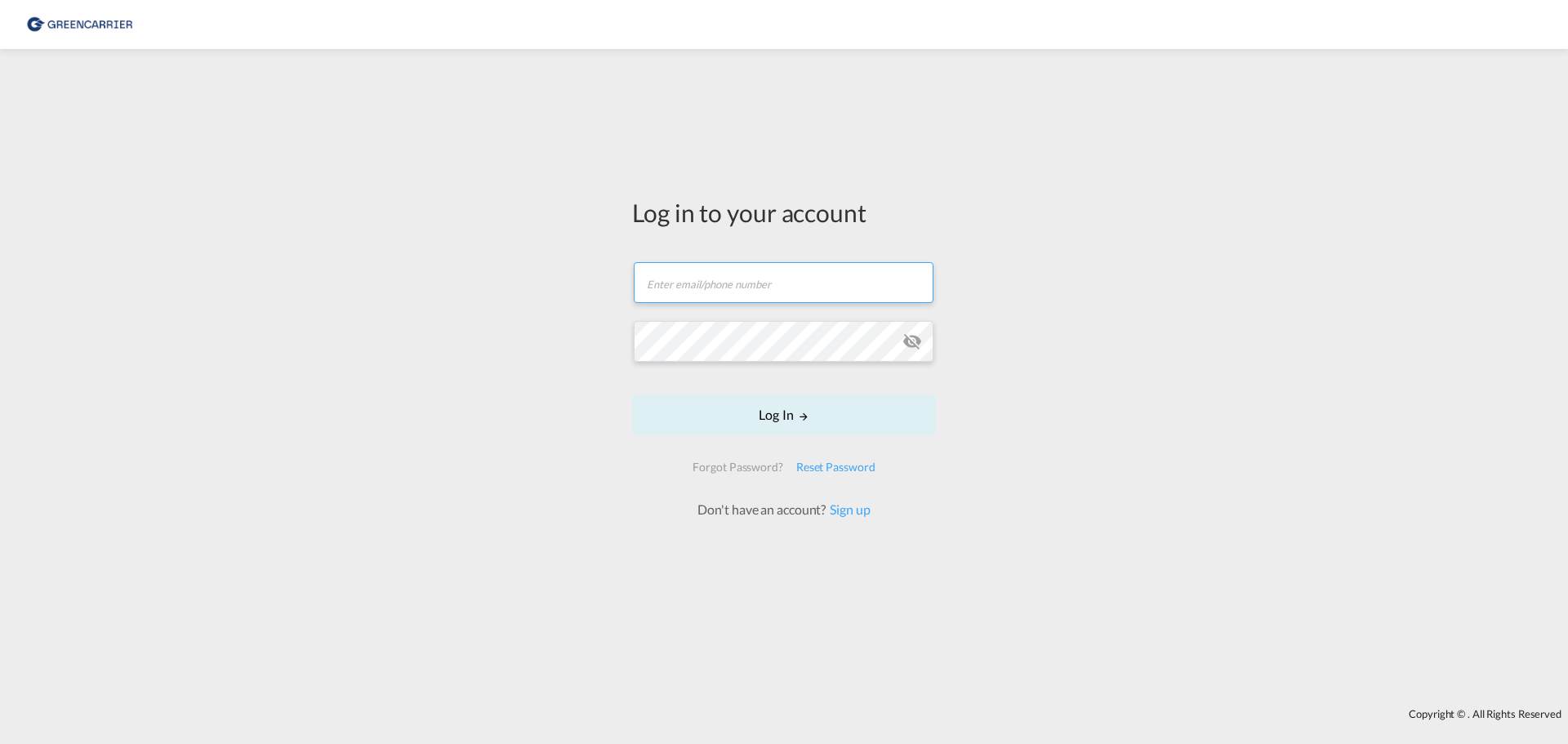
click at [791, 278] on input "text" at bounding box center [783, 283] width 299 height 41
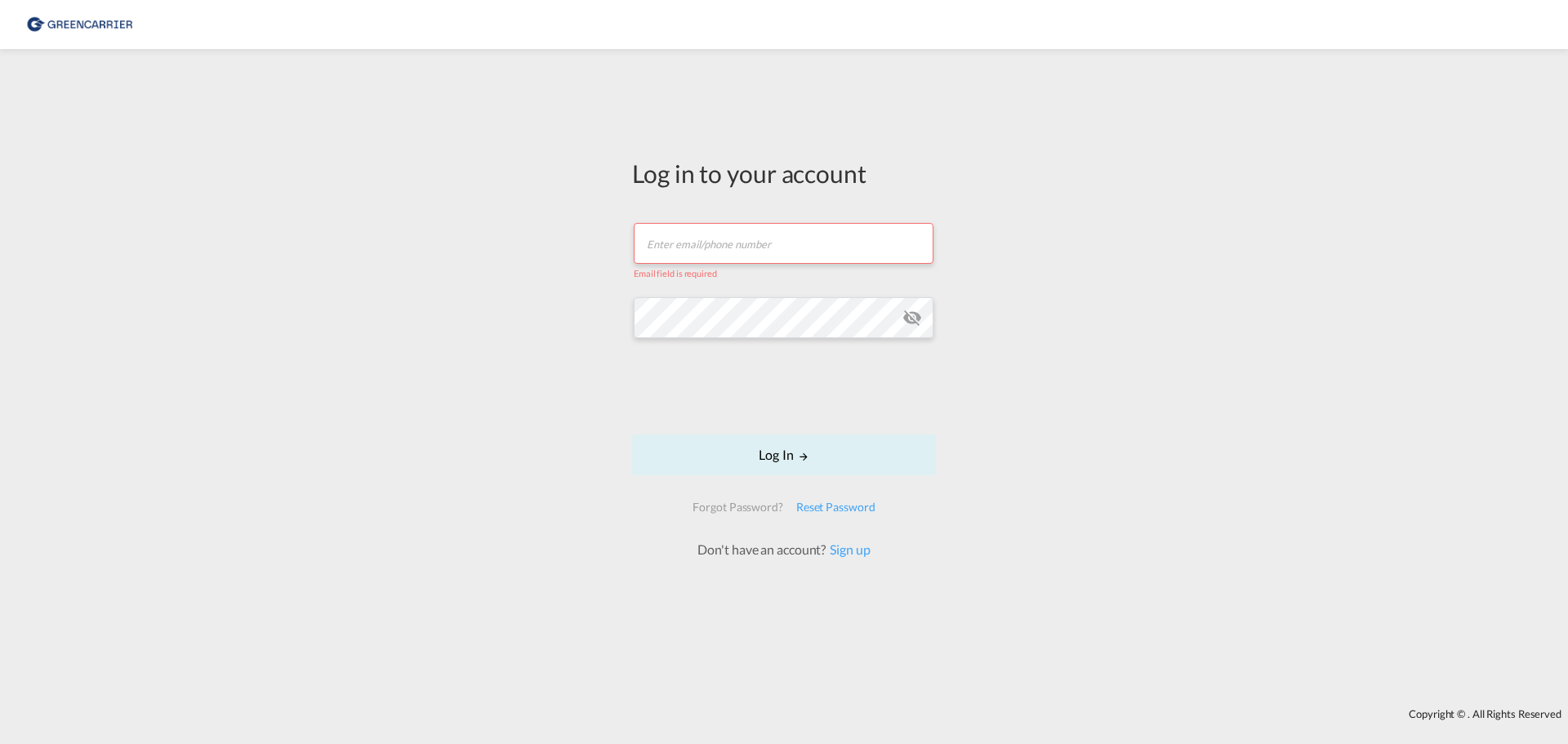
click at [776, 241] on input "text" at bounding box center [783, 243] width 299 height 41
click at [770, 241] on input "text" at bounding box center [783, 243] width 299 height 41
